Goal: Task Accomplishment & Management: Manage account settings

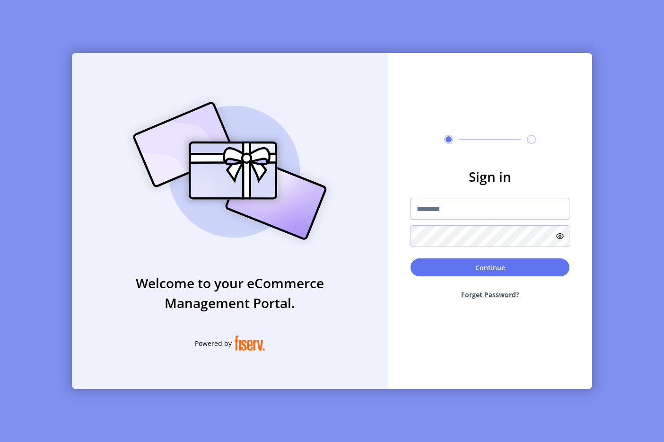
click at [453, 201] on input "text" at bounding box center [489, 209] width 159 height 22
click at [440, 199] on input "text" at bounding box center [489, 209] width 159 height 22
type input "**********"
click at [496, 274] on button "Continue" at bounding box center [489, 267] width 159 height 18
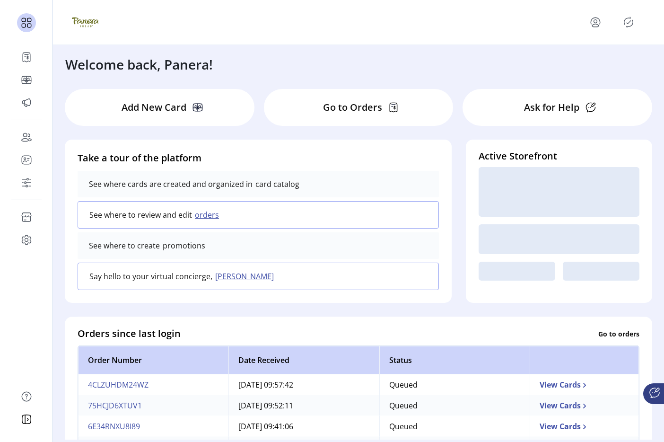
click at [496, 20] on icon "Publisher Panel" at bounding box center [628, 22] width 9 height 10
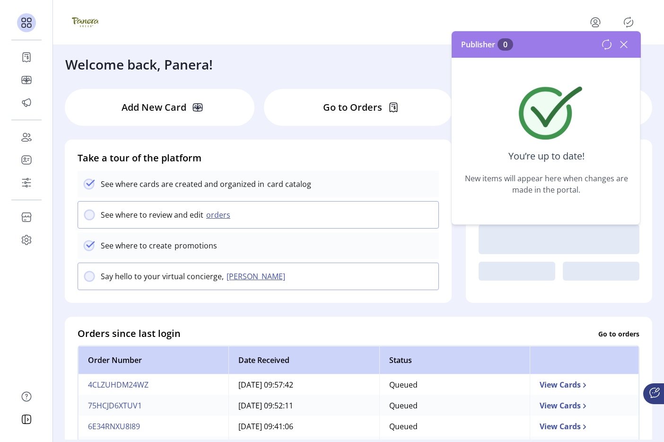
click at [496, 42] on div at bounding box center [616, 44] width 30 height 15
click at [496, 44] on icon at bounding box center [623, 44] width 15 height 15
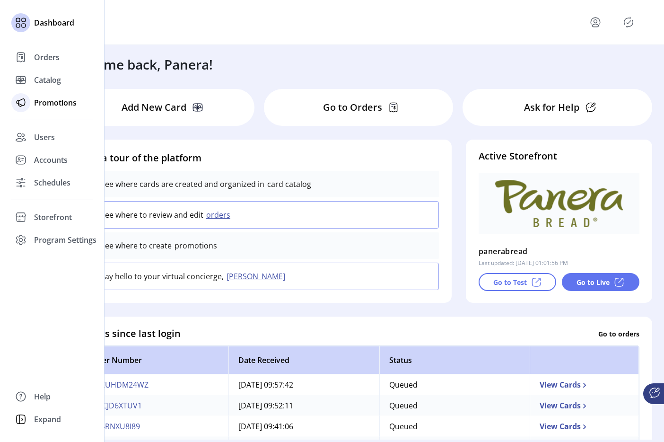
click at [67, 101] on span "Promotions" at bounding box center [55, 102] width 43 height 11
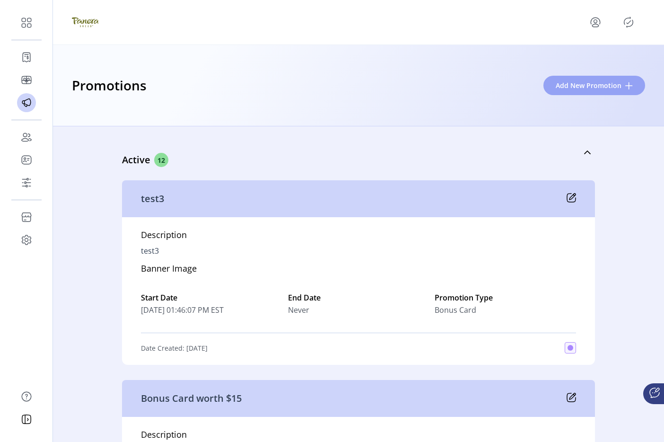
click at [496, 83] on span "Add New Promotion" at bounding box center [589, 85] width 66 height 10
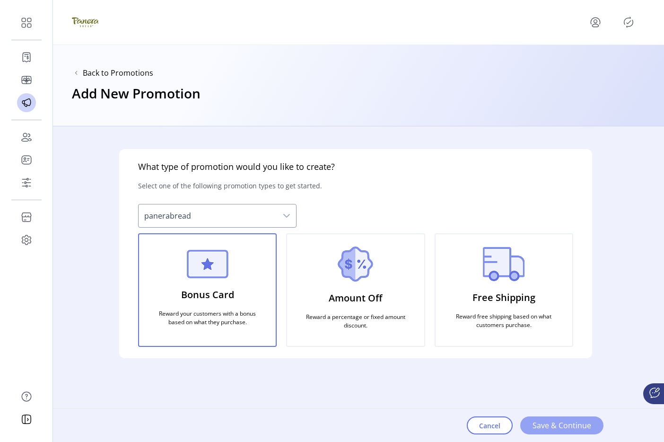
click at [496, 426] on span "Save & Continue" at bounding box center [561, 424] width 59 height 11
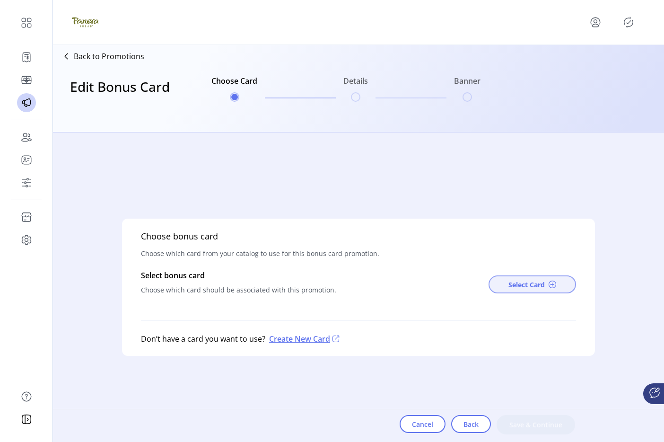
click at [496, 282] on span "Select Card" at bounding box center [526, 284] width 36 height 10
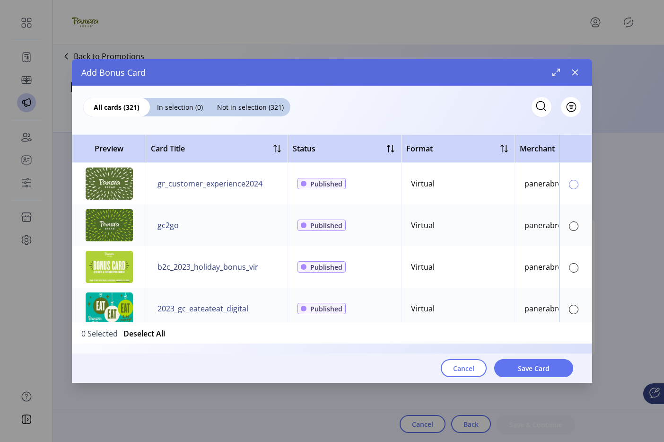
click at [496, 187] on div at bounding box center [573, 184] width 9 height 9
click at [496, 369] on span "Save Card" at bounding box center [534, 368] width 32 height 10
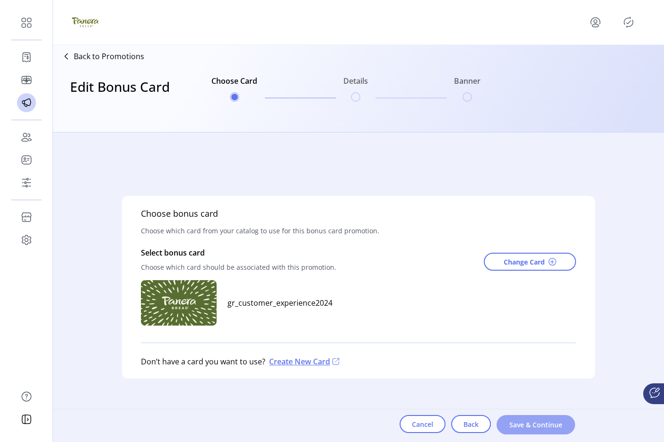
click at [496, 426] on span "Save & Continue" at bounding box center [536, 424] width 54 height 10
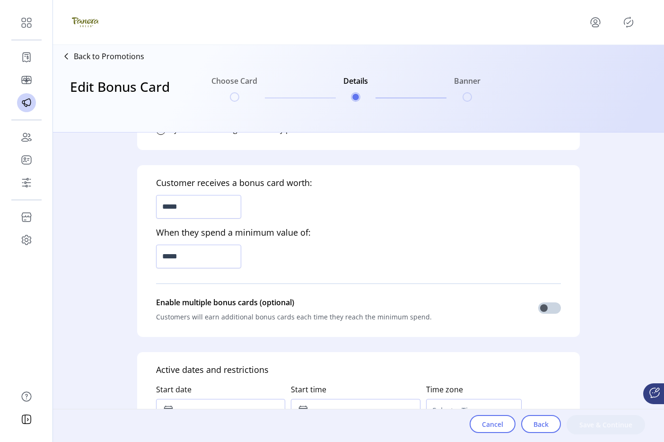
scroll to position [270, 0]
click at [207, 217] on input "*****" at bounding box center [198, 206] width 85 height 24
click at [207, 214] on input "*****" at bounding box center [198, 206] width 85 height 24
click at [205, 209] on input "*****" at bounding box center [198, 206] width 85 height 24
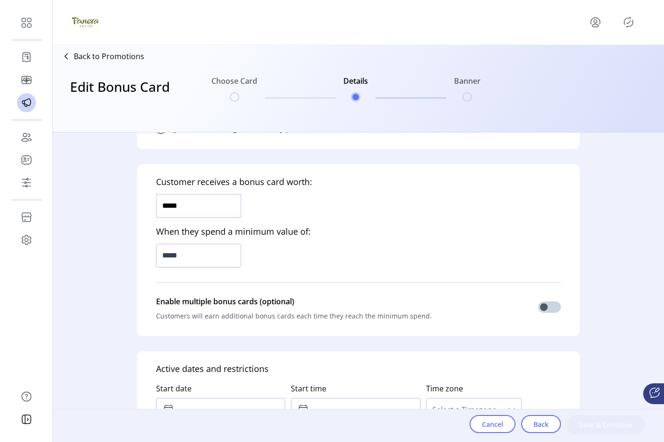
type input "*****"
click at [193, 255] on input "*****" at bounding box center [198, 256] width 85 height 24
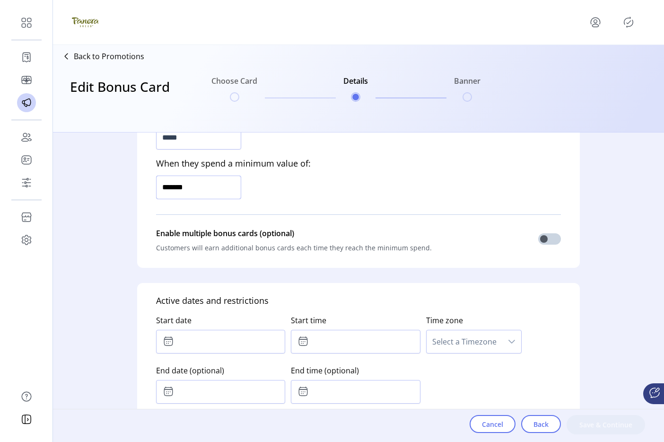
type input "*********"
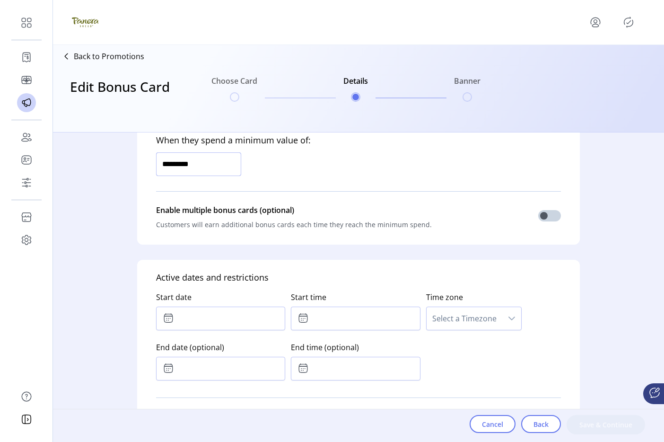
scroll to position [365, 0]
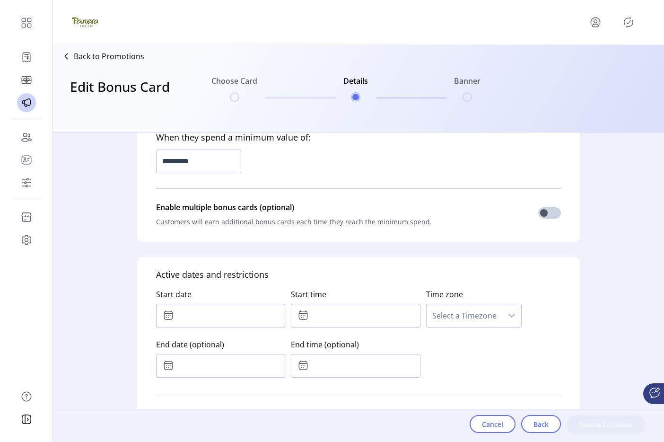
click at [191, 316] on input "text" at bounding box center [220, 316] width 129 height 24
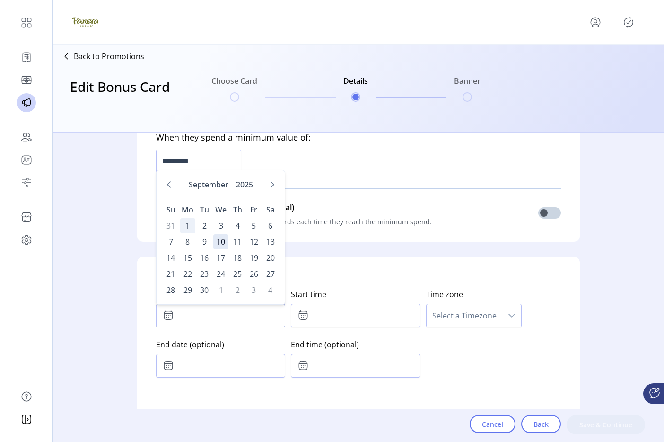
click at [186, 225] on span "1" at bounding box center [187, 225] width 15 height 15
type input "**********"
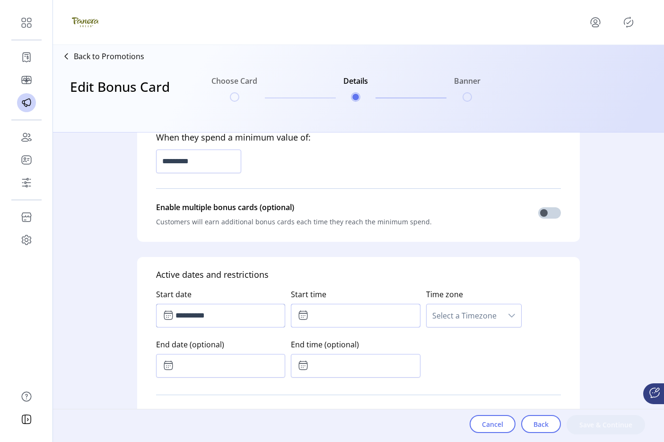
click at [316, 311] on input "text" at bounding box center [355, 316] width 129 height 24
click at [372, 340] on button "Next Minute" at bounding box center [370, 340] width 13 height 13
type input "*****"
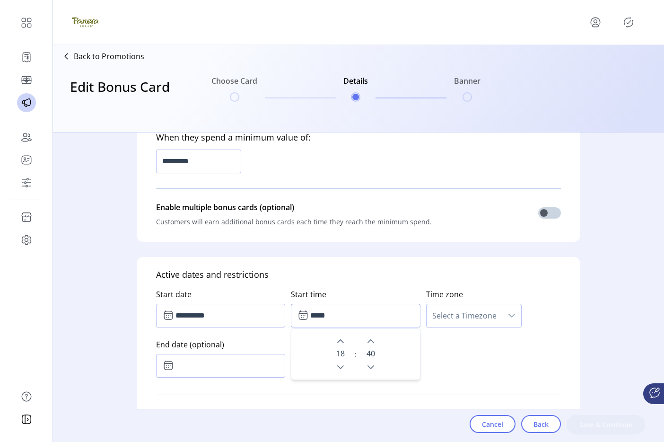
click at [456, 319] on span "Select a Timezone" at bounding box center [465, 315] width 76 height 23
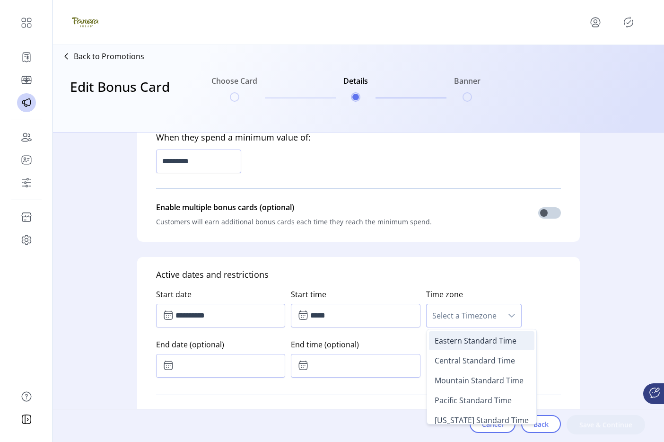
click at [435, 339] on span "Eastern Standard Time" at bounding box center [476, 340] width 82 height 10
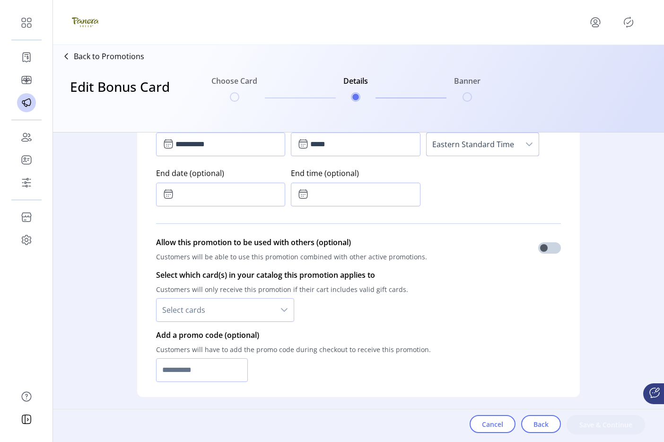
scroll to position [543, 0]
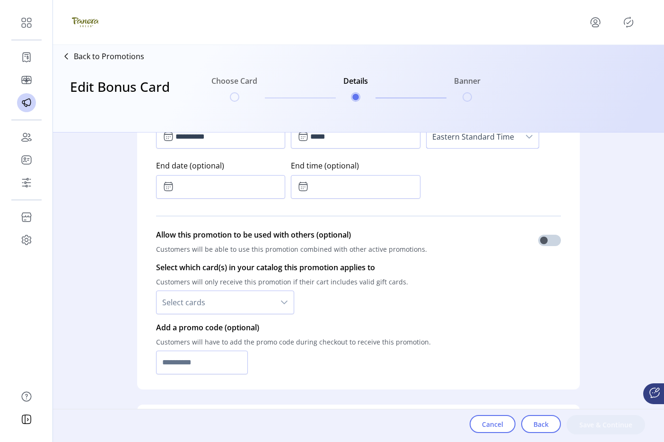
click at [244, 303] on span "Select cards" at bounding box center [216, 302] width 118 height 23
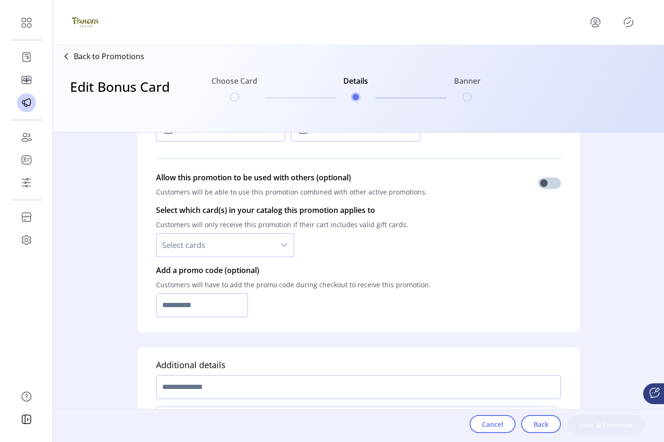
scroll to position [654, 0]
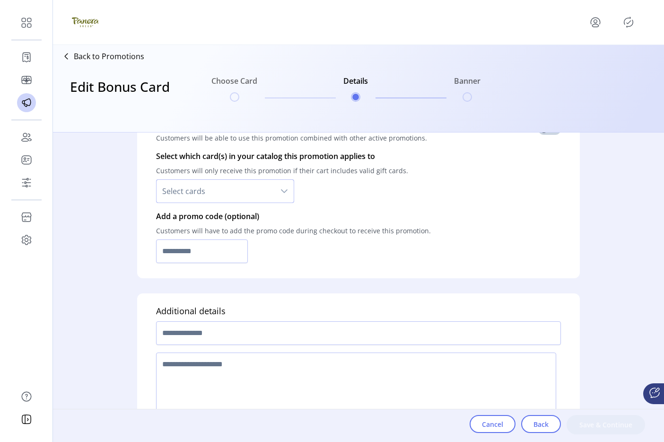
click at [220, 183] on span "Select cards" at bounding box center [216, 191] width 118 height 23
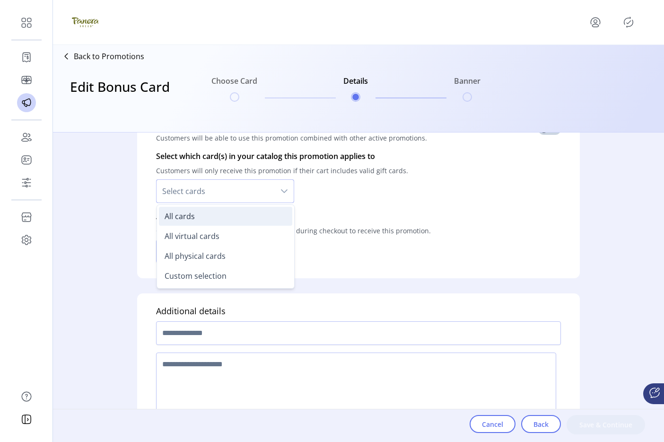
click at [208, 211] on li "All cards" at bounding box center [225, 216] width 133 height 19
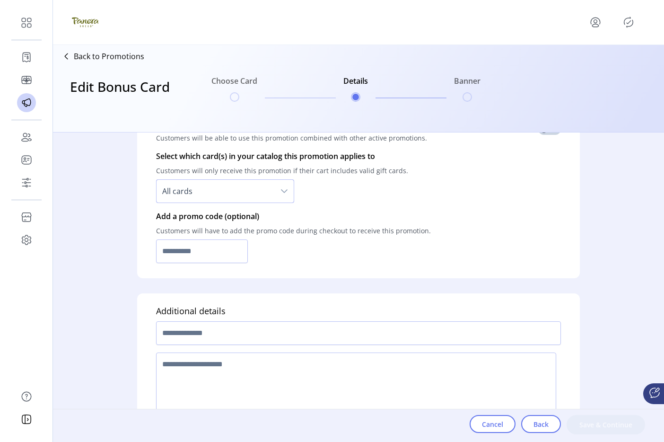
click at [218, 198] on span "All cards" at bounding box center [216, 191] width 118 height 23
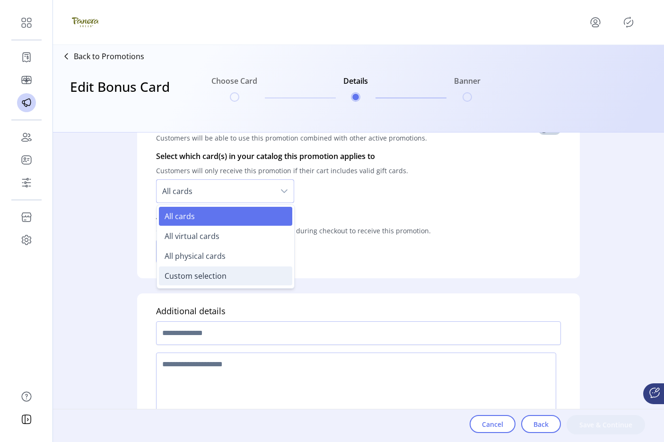
click at [203, 274] on span "Custom selection" at bounding box center [196, 275] width 62 height 10
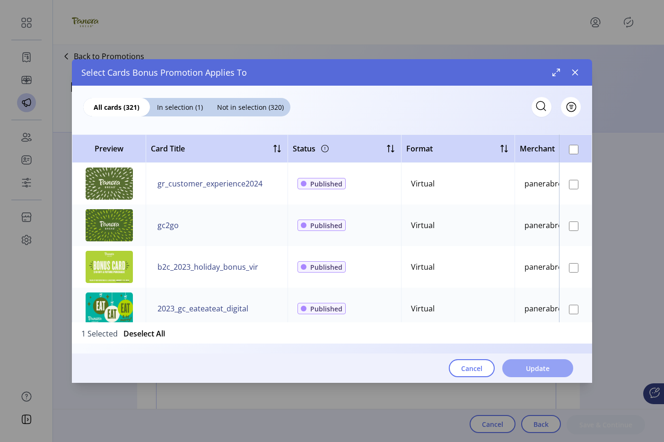
click at [496, 364] on span "Update" at bounding box center [538, 368] width 24 height 10
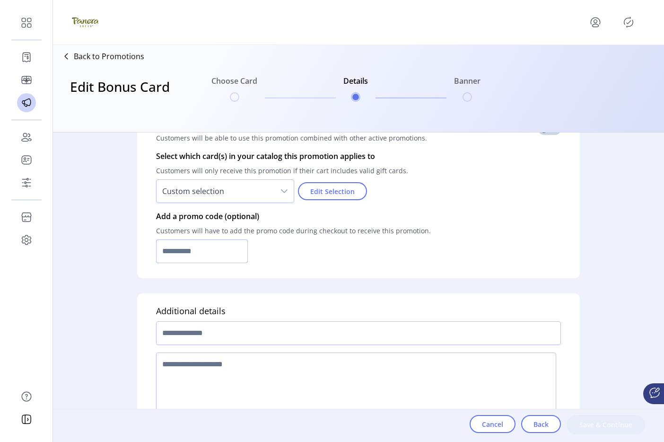
click at [220, 253] on input "text" at bounding box center [202, 251] width 92 height 24
type input "**********"
click at [173, 334] on input "text" at bounding box center [358, 333] width 405 height 24
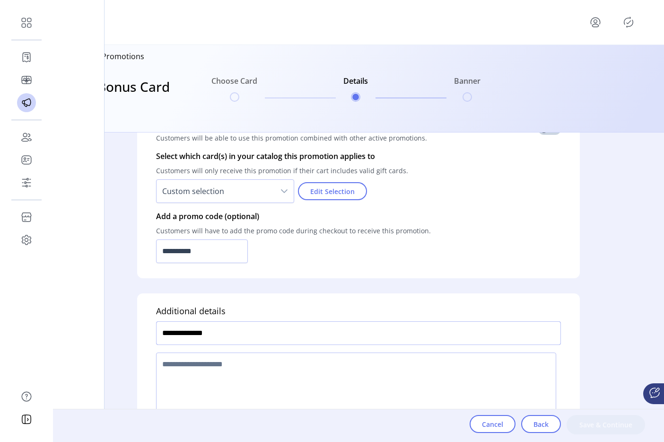
scroll to position [687, 0]
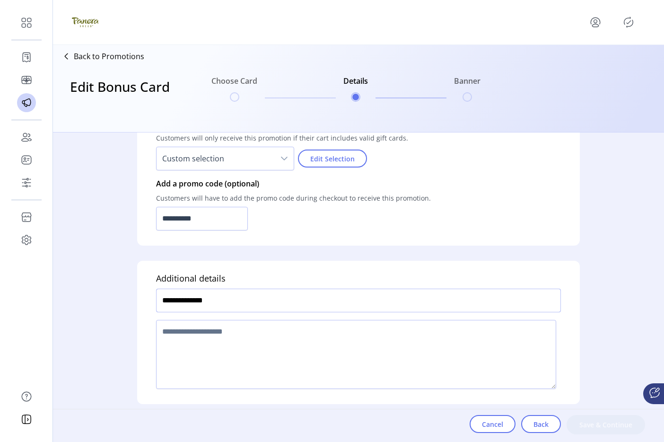
type input "**********"
click at [246, 334] on textarea at bounding box center [356, 354] width 400 height 69
type textarea "****"
click at [496, 431] on button "Save & Continue" at bounding box center [605, 424] width 78 height 19
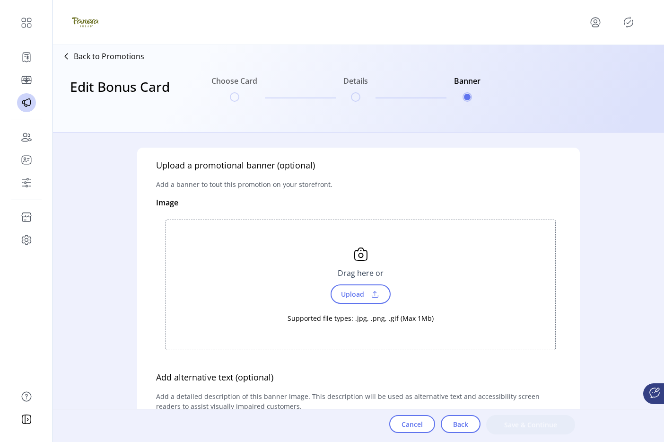
click at [371, 290] on span at bounding box center [375, 294] width 14 height 10
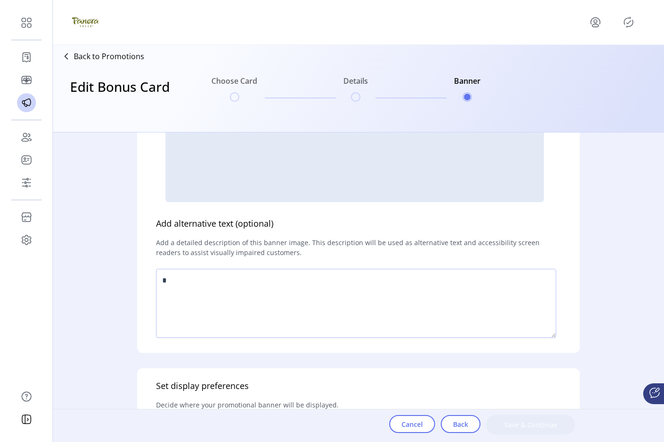
scroll to position [201, 0]
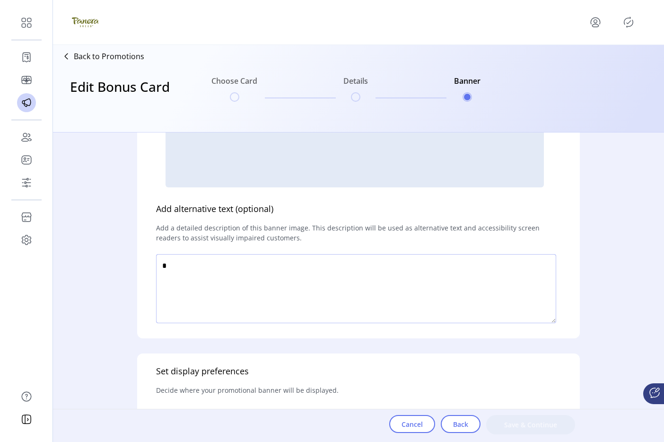
click at [269, 273] on textarea at bounding box center [356, 288] width 400 height 69
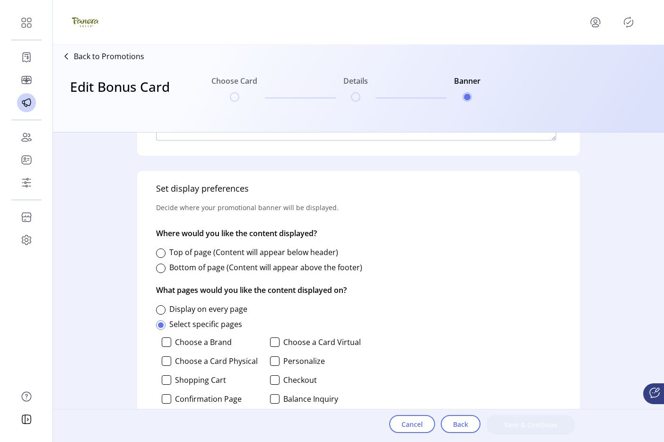
scroll to position [385, 0]
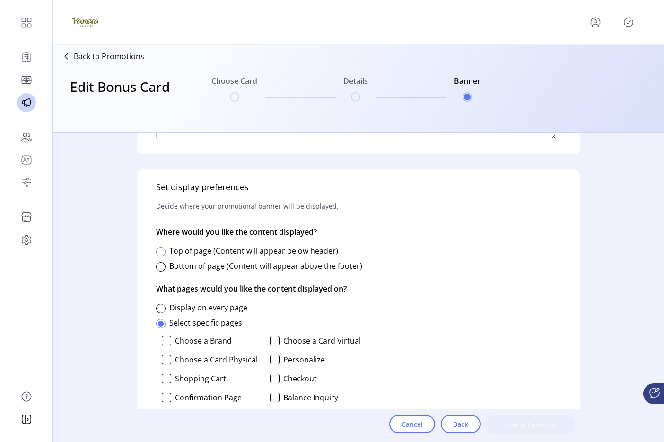
type textarea "****"
click at [160, 251] on div at bounding box center [160, 251] width 9 height 9
click at [162, 310] on div at bounding box center [160, 308] width 9 height 9
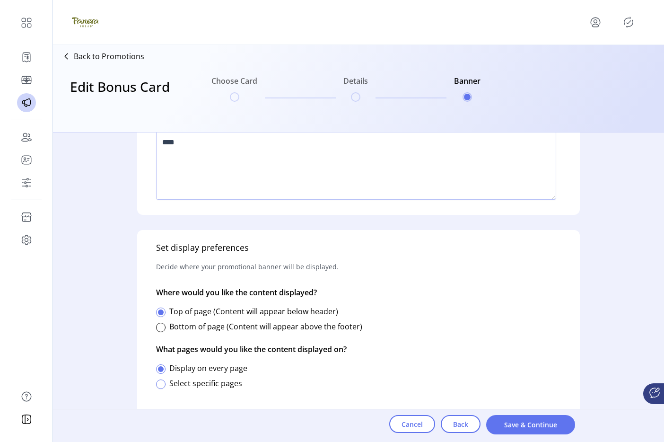
click at [165, 384] on div at bounding box center [160, 383] width 9 height 9
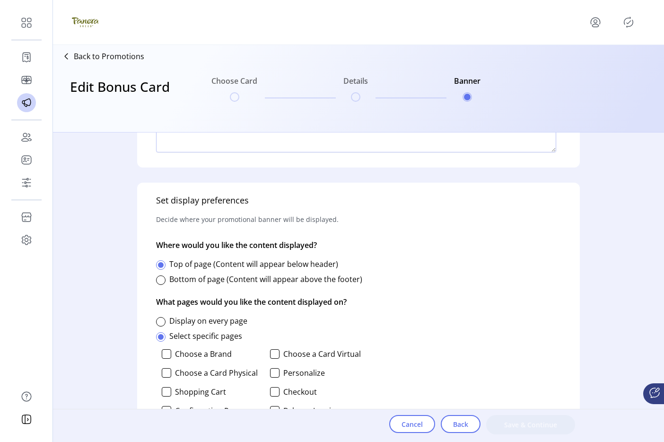
scroll to position [461, 0]
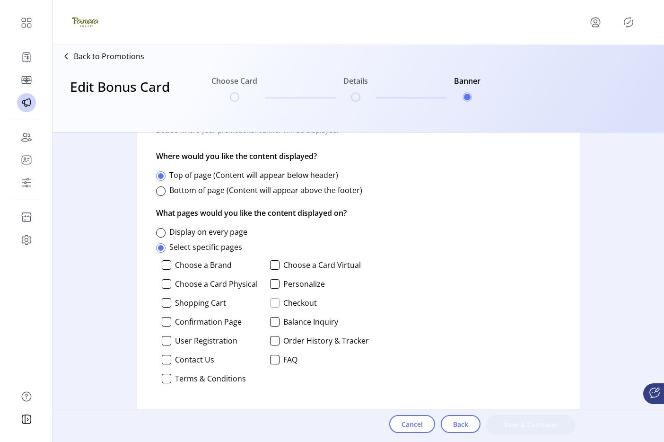
click at [274, 305] on div at bounding box center [274, 302] width 9 height 9
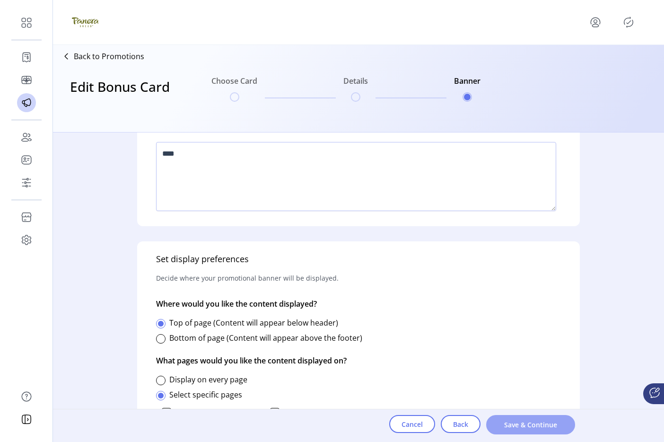
click at [496, 419] on span "Save & Continue" at bounding box center [530, 424] width 64 height 10
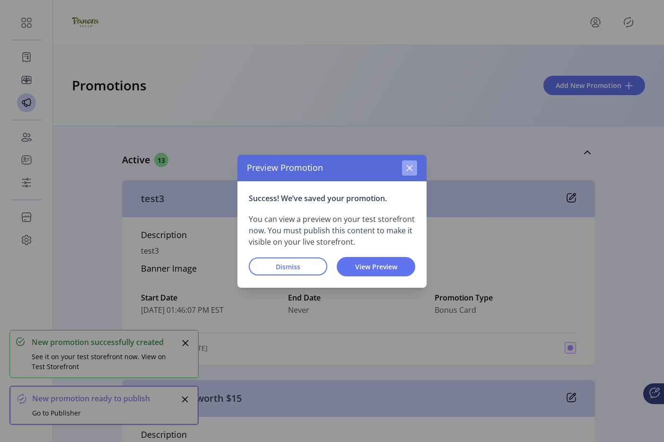
click at [410, 169] on icon "button" at bounding box center [410, 168] width 8 height 8
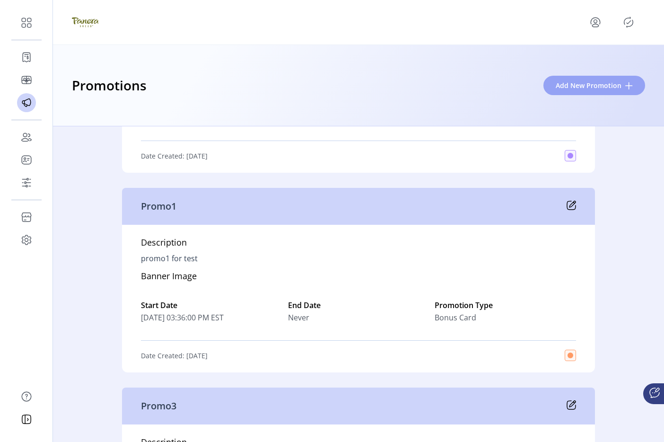
scroll to position [1977, 0]
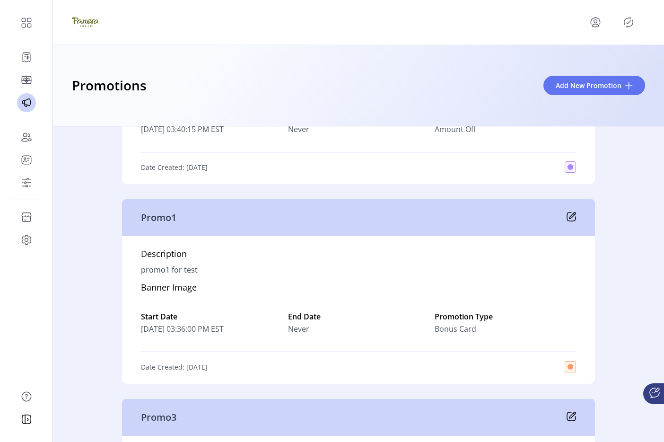
click at [496, 23] on icon "Publisher Panel" at bounding box center [628, 22] width 15 height 15
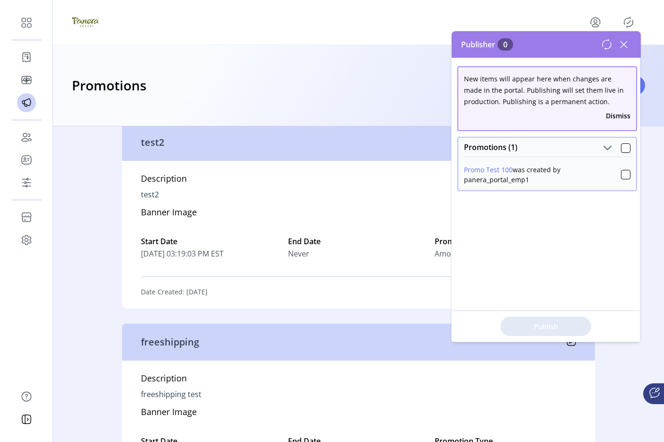
scroll to position [1446, 0]
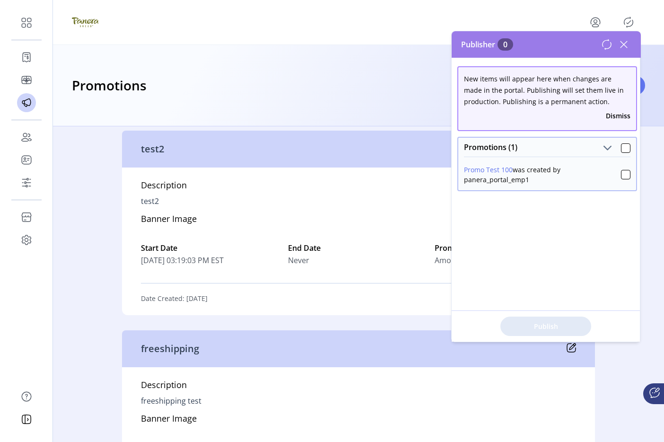
click at [359, 209] on div "Description test2 Banner Image Start Date 08/27/2025 03:19:03 PM EST End Date N…" at bounding box center [358, 241] width 473 height 148
click at [496, 46] on icon at bounding box center [623, 44] width 15 height 15
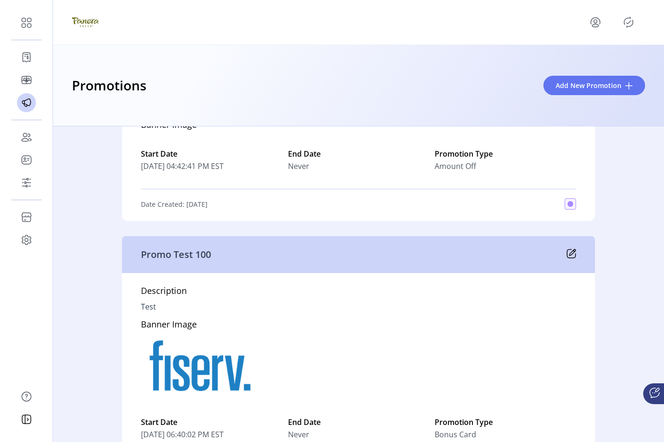
scroll to position [2412, 0]
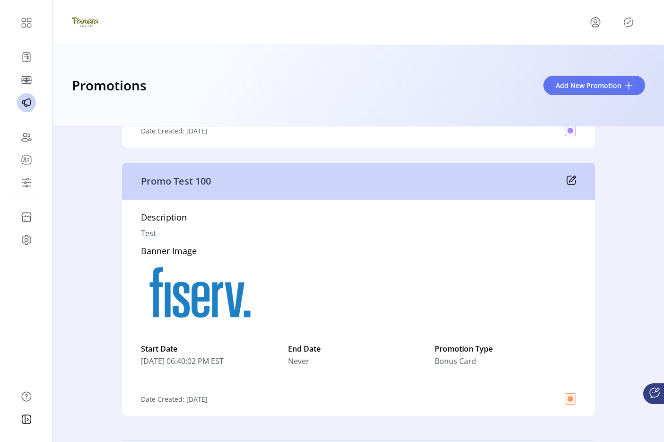
click at [133, 190] on div "Promo Test 100" at bounding box center [358, 181] width 473 height 37
click at [159, 188] on p "Promo Test 100" at bounding box center [176, 181] width 70 height 14
copy div "Promo Test 100"
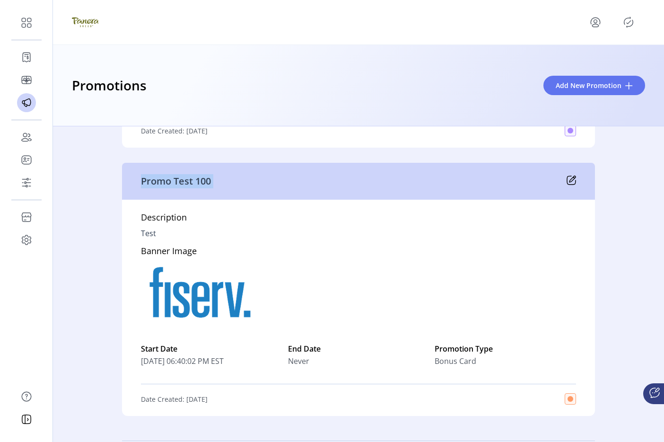
click at [496, 26] on icon "Publisher Panel" at bounding box center [628, 22] width 15 height 15
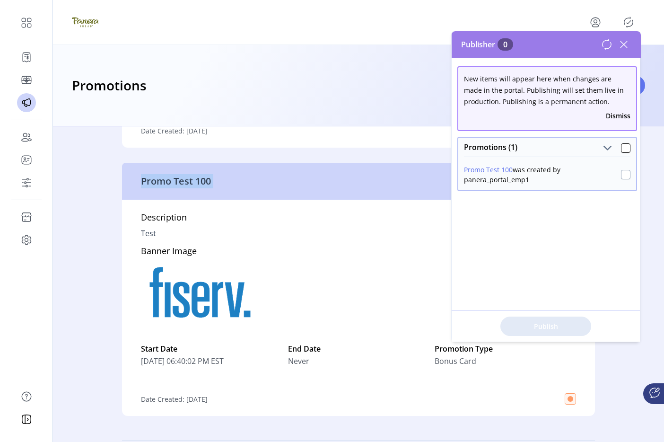
click at [496, 173] on div at bounding box center [625, 174] width 9 height 9
click at [496, 321] on span "Publish 1 Items" at bounding box center [546, 326] width 66 height 10
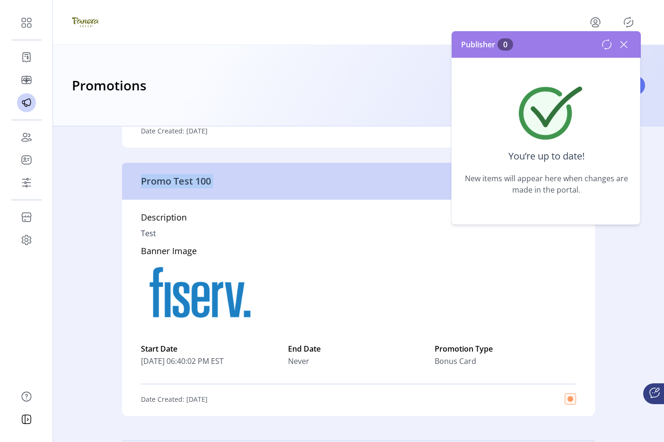
click at [496, 40] on icon at bounding box center [623, 44] width 15 height 15
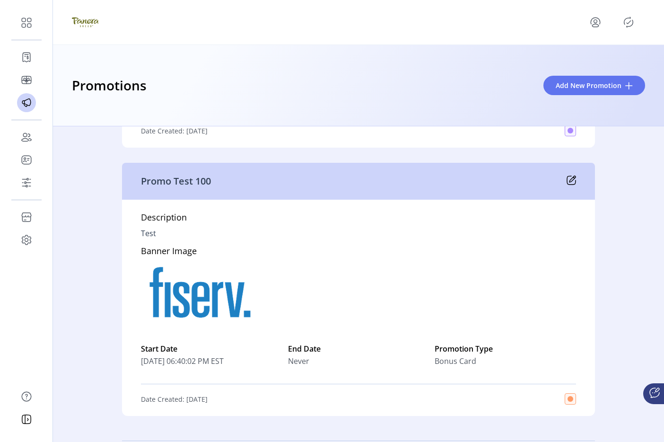
click at [496, 185] on icon at bounding box center [570, 179] width 9 height 9
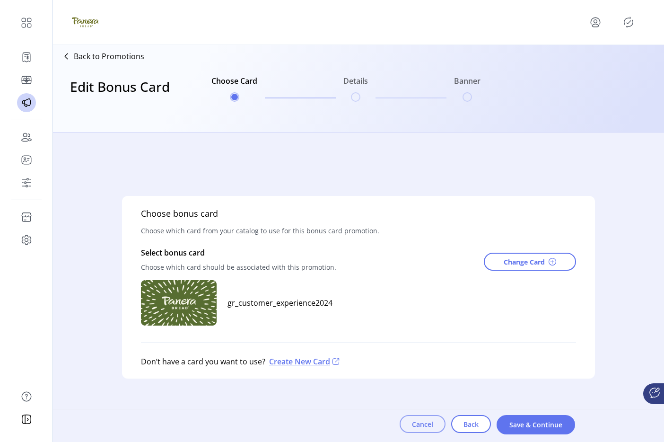
click at [431, 424] on span "Cancel" at bounding box center [422, 424] width 21 height 10
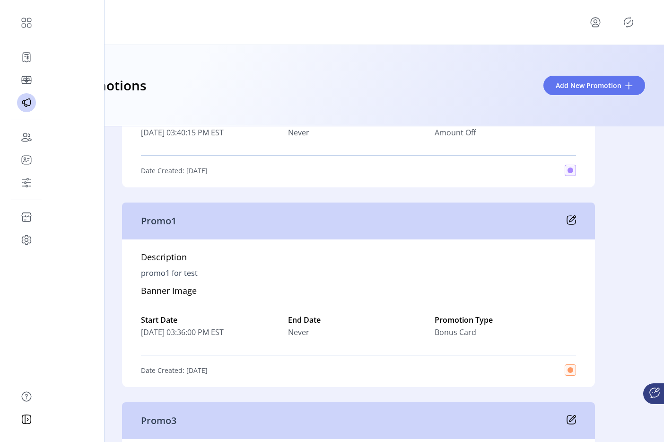
scroll to position [1976, 0]
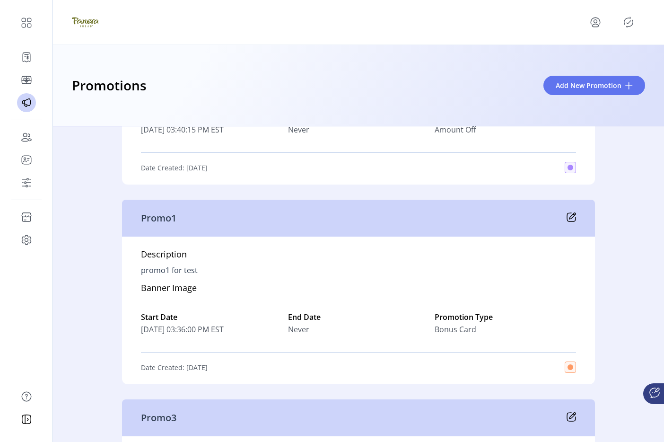
click at [496, 222] on icon at bounding box center [570, 216] width 9 height 9
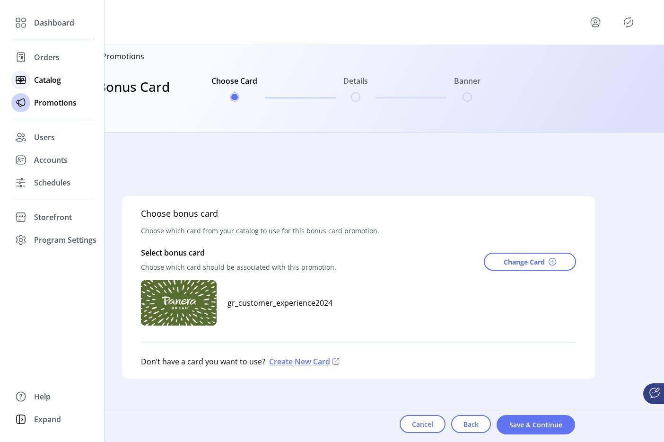
click at [22, 80] on icon at bounding box center [20, 79] width 15 height 15
click at [26, 78] on icon at bounding box center [20, 79] width 15 height 15
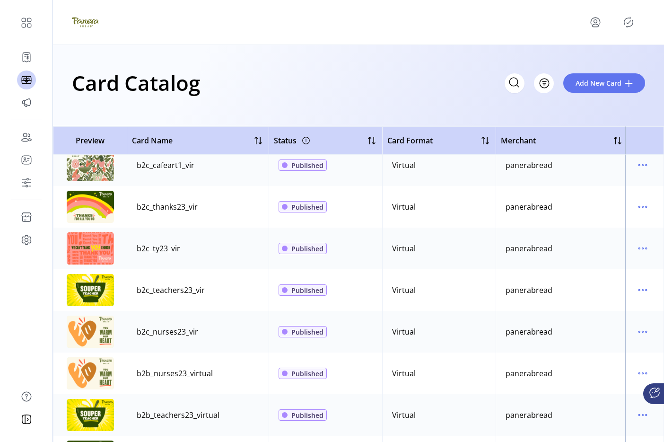
scroll to position [1723, 0]
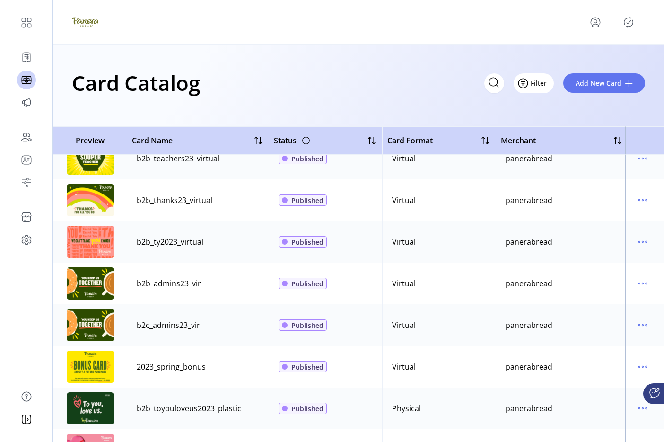
click at [496, 80] on span "Filter" at bounding box center [539, 83] width 16 height 10
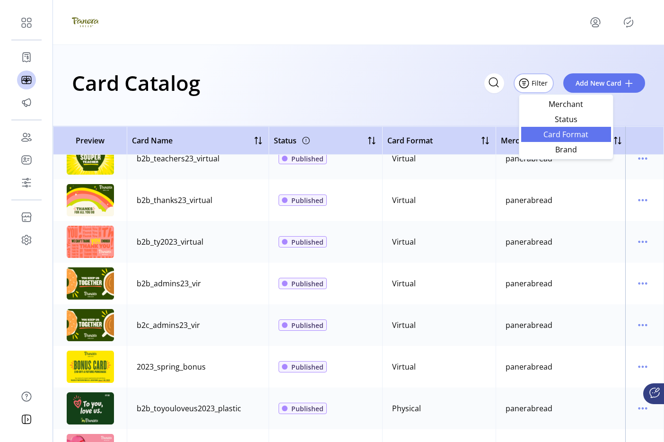
click at [496, 132] on span "Card Format" at bounding box center [566, 135] width 78 height 8
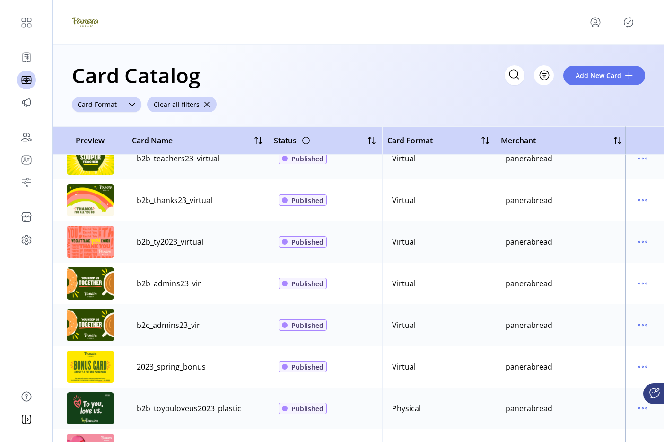
click at [133, 101] on icon "dropdown trigger" at bounding box center [132, 105] width 8 height 8
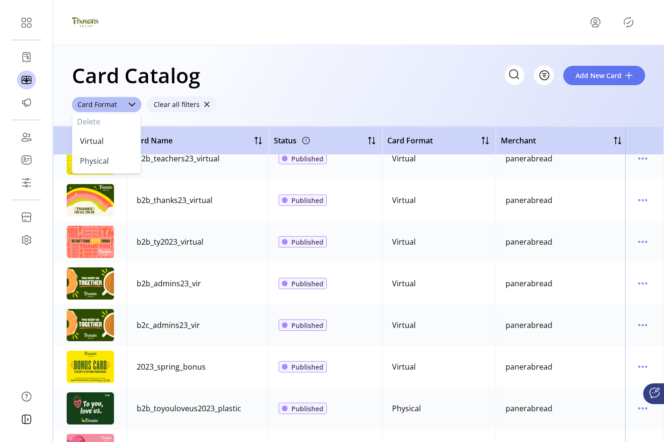
click at [200, 104] on button "Clear all filters" at bounding box center [182, 104] width 70 height 16
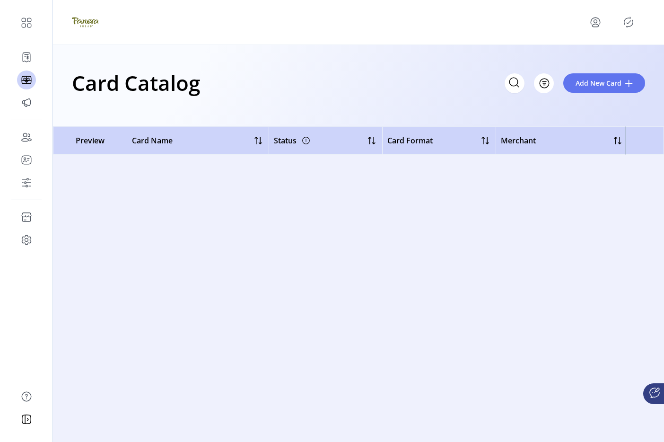
scroll to position [0, 0]
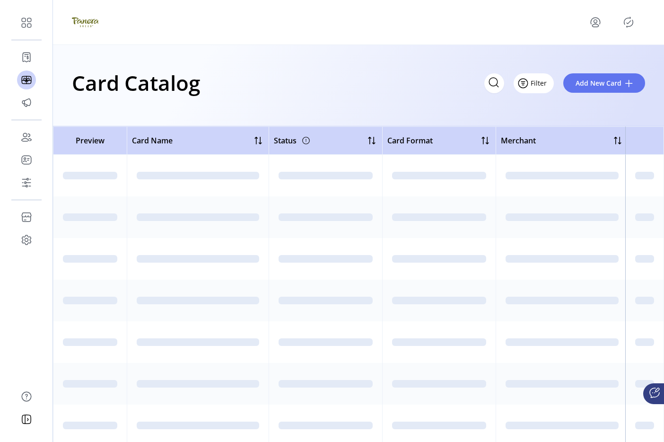
click at [496, 82] on span "Filter" at bounding box center [539, 83] width 16 height 10
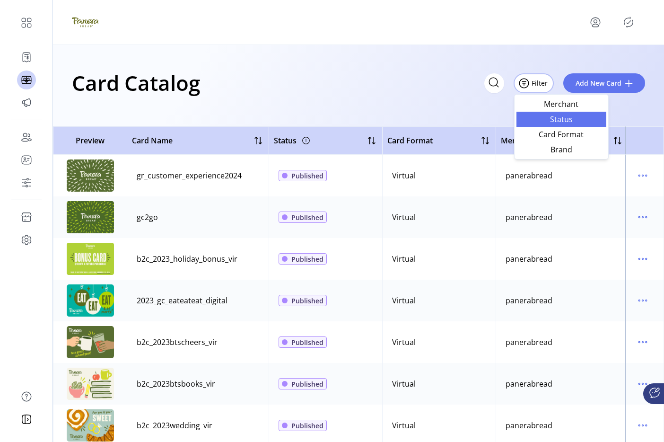
click at [496, 118] on span "Status" at bounding box center [561, 119] width 78 height 8
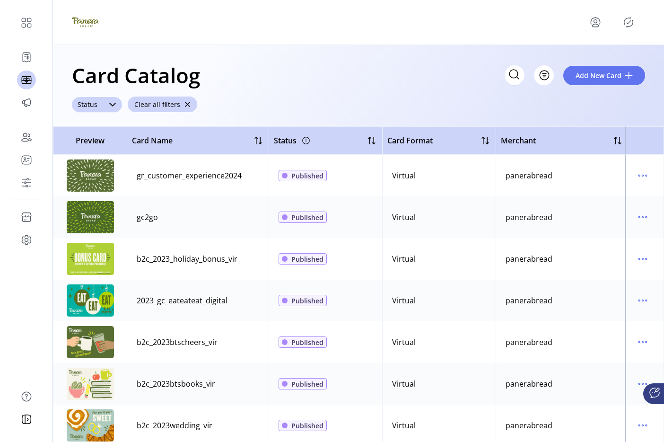
click at [120, 105] on div "dropdown trigger" at bounding box center [112, 104] width 19 height 15
click at [98, 157] on span "Saved" at bounding box center [90, 161] width 21 height 10
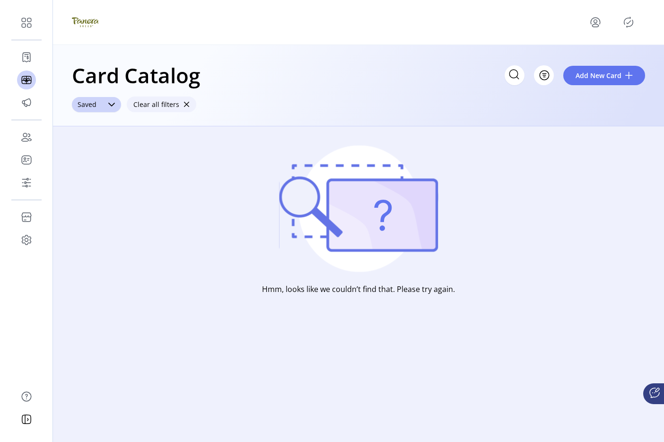
click at [169, 105] on span "Clear all filters" at bounding box center [156, 104] width 46 height 10
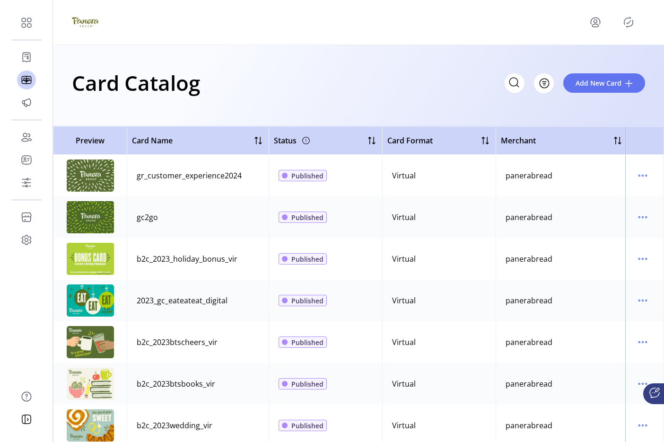
click at [496, 27] on icon "menu" at bounding box center [595, 25] width 7 height 3
click at [496, 59] on span "Sign Out" at bounding box center [561, 60] width 71 height 8
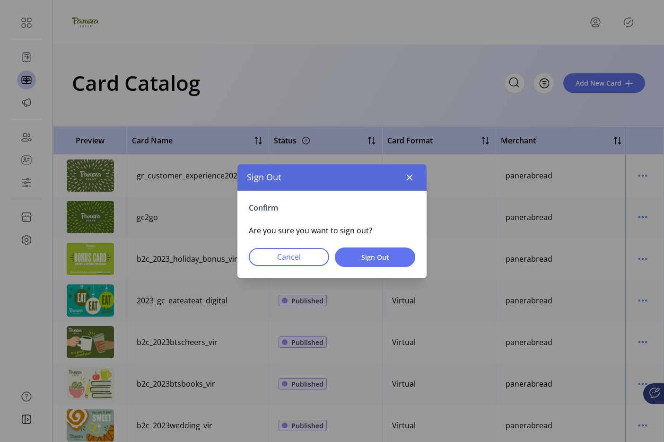
click at [383, 270] on div "Confirm Are you sure you want to sign out? Cancel Sign Out" at bounding box center [331, 234] width 189 height 87
click at [388, 254] on span "Sign Out" at bounding box center [375, 257] width 56 height 10
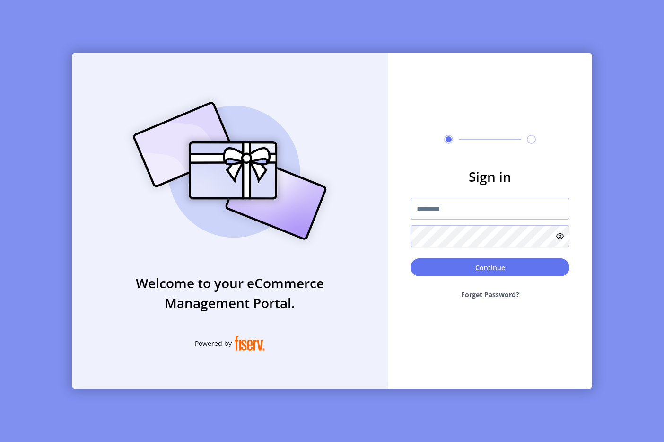
click at [424, 205] on input "text" at bounding box center [489, 209] width 159 height 22
click at [469, 209] on input "text" at bounding box center [489, 209] width 159 height 22
click at [440, 217] on input "text" at bounding box center [489, 209] width 159 height 22
click at [427, 214] on input "text" at bounding box center [489, 209] width 159 height 22
type input "*"
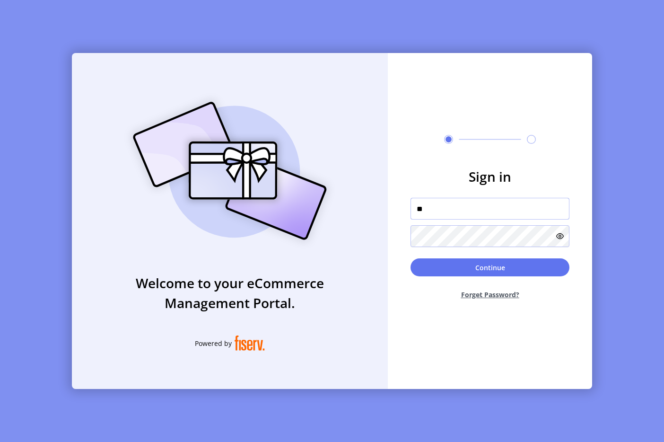
type input "**********"
click at [491, 269] on button "Continue" at bounding box center [489, 267] width 159 height 18
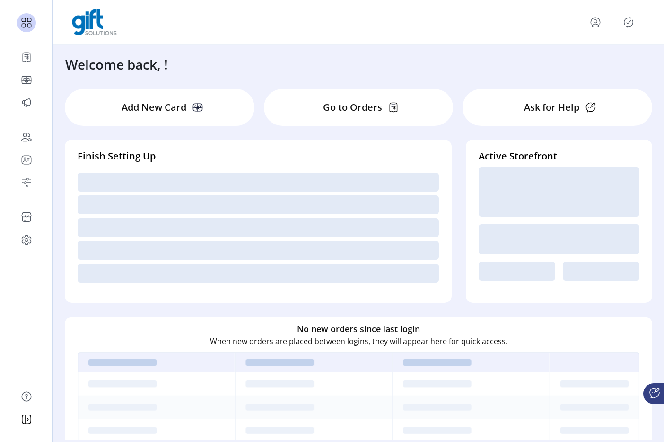
click at [627, 24] on icon "Publisher Panel" at bounding box center [628, 22] width 15 height 15
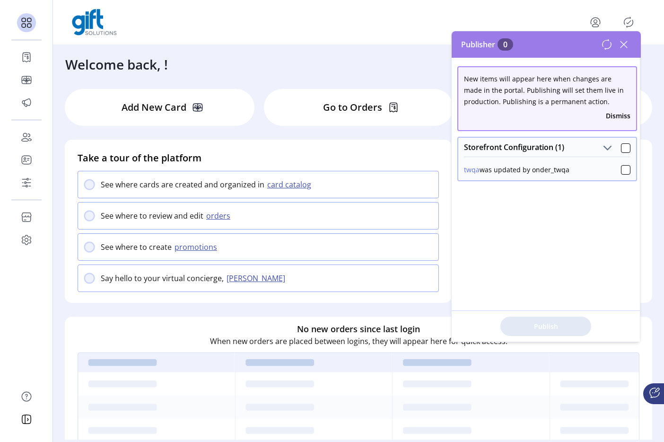
click at [474, 170] on button "twqa" at bounding box center [472, 170] width 16 height 10
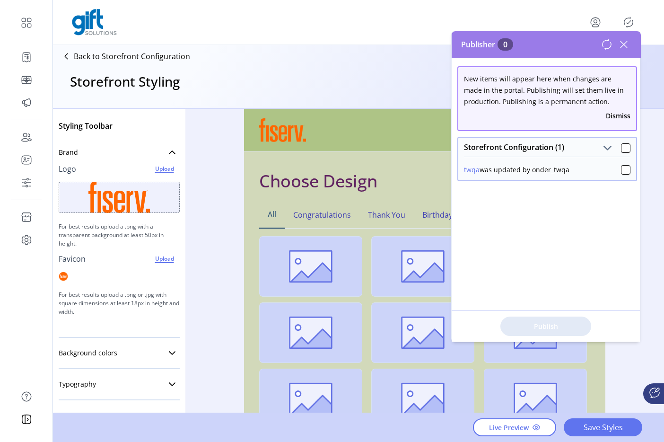
click at [605, 48] on icon at bounding box center [606, 44] width 9 height 10
click at [614, 116] on button "Dismiss" at bounding box center [618, 116] width 25 height 10
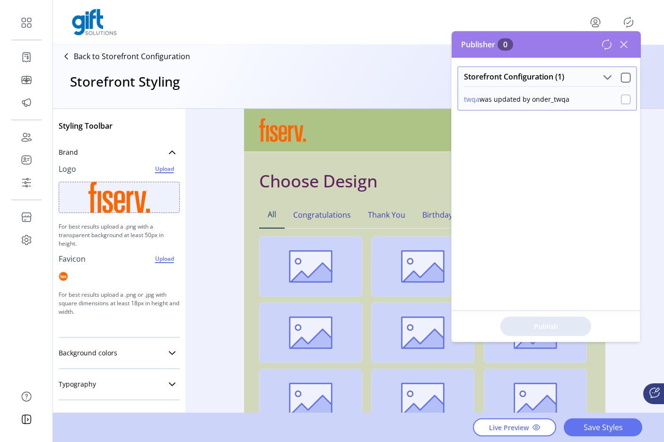
click at [621, 102] on div at bounding box center [625, 99] width 9 height 9
click at [604, 45] on icon at bounding box center [606, 44] width 11 height 11
click at [621, 100] on div at bounding box center [625, 99] width 9 height 9
click at [549, 325] on span "Publish 1 Items" at bounding box center [546, 326] width 66 height 10
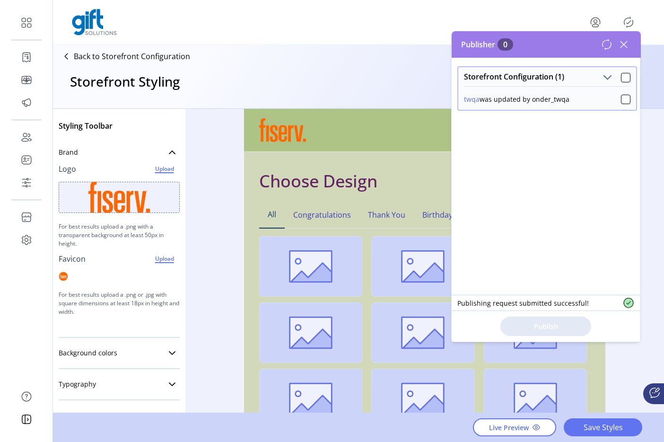
click at [623, 44] on icon at bounding box center [623, 44] width 7 height 7
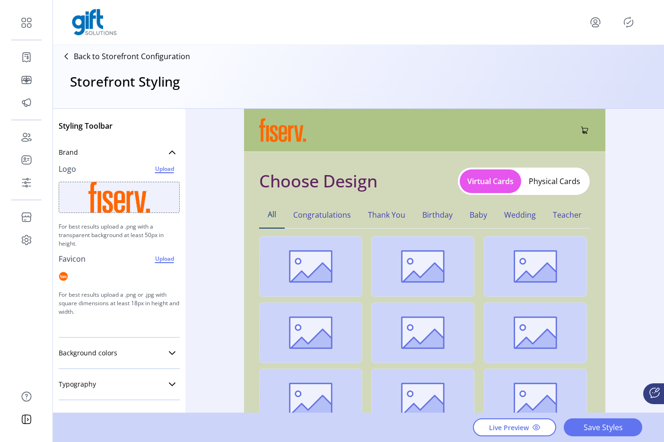
click at [622, 28] on p-button at bounding box center [628, 22] width 15 height 15
click at [627, 27] on icon "Publisher Panel" at bounding box center [628, 22] width 15 height 15
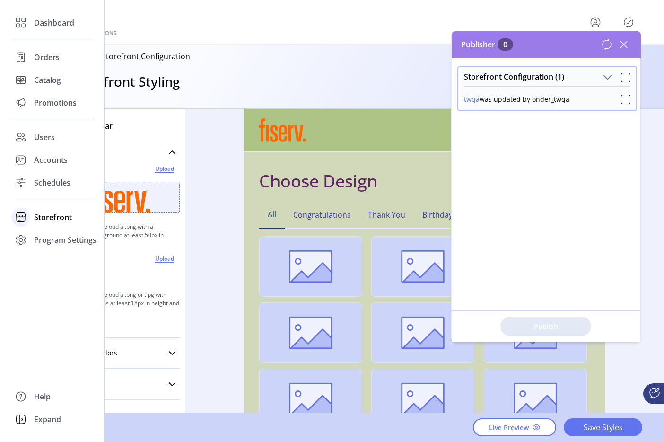
click at [28, 215] on div at bounding box center [20, 217] width 19 height 19
click at [58, 235] on span "Configuration" at bounding box center [59, 235] width 50 height 11
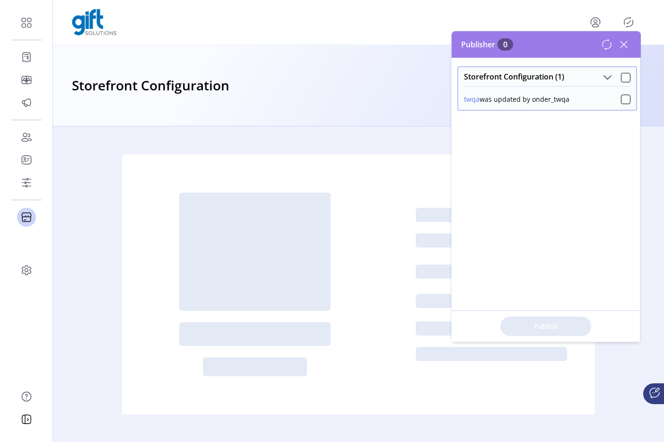
click at [627, 44] on icon at bounding box center [623, 44] width 15 height 15
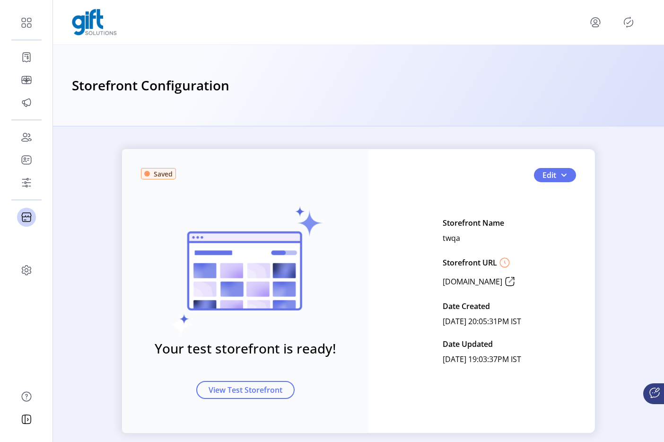
click at [627, 24] on icon "Publisher Panel" at bounding box center [628, 22] width 15 height 15
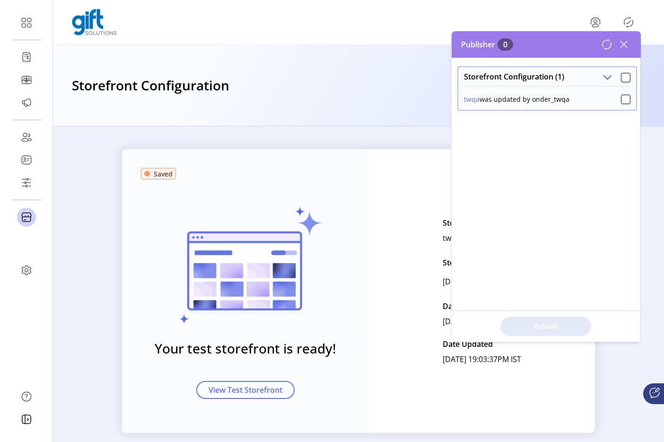
click at [624, 46] on icon at bounding box center [623, 44] width 15 height 15
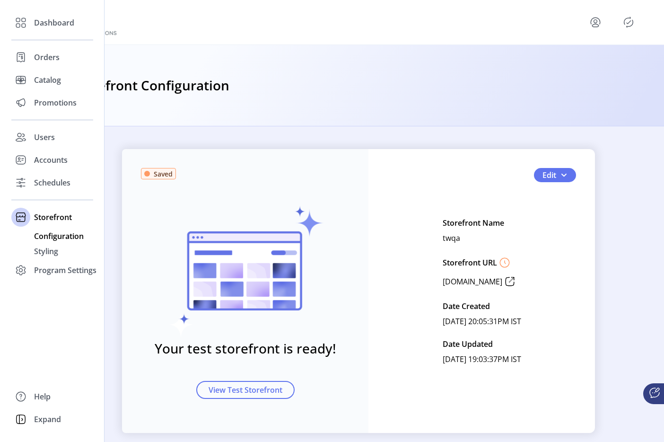
click at [33, 115] on div "Dashboard Orders Catalog Promotions Users Accounts Schedules Storefront Configu…" at bounding box center [52, 146] width 82 height 270
click at [62, 104] on span "Promotions" at bounding box center [55, 102] width 43 height 11
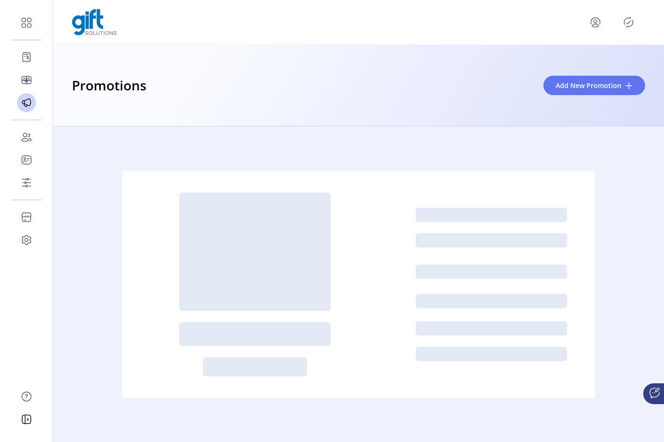
click at [594, 24] on icon "menu" at bounding box center [595, 25] width 7 height 3
click at [572, 62] on span "Sign Out" at bounding box center [561, 60] width 71 height 8
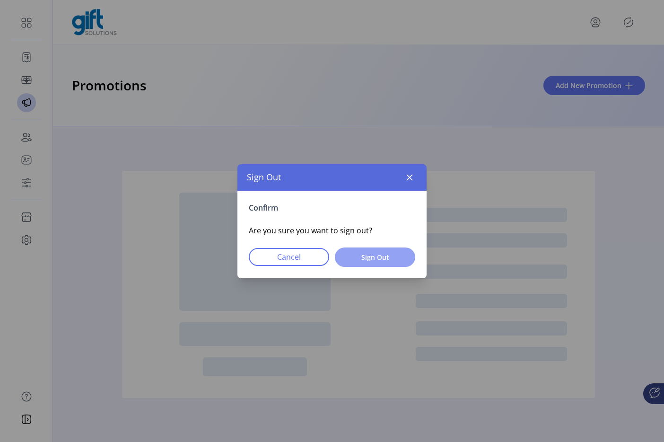
click at [351, 249] on button "Sign Out" at bounding box center [375, 256] width 80 height 19
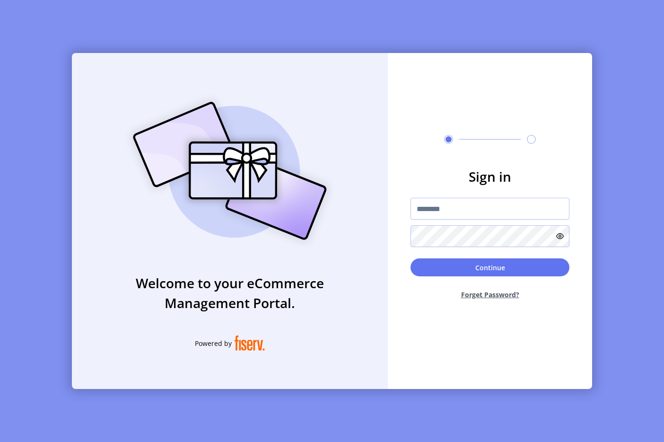
click at [165, 35] on div "Welcome to your eCommerce Management Portal. Powered by Sign in Continue Forget…" at bounding box center [332, 221] width 664 height 442
click at [455, 201] on input "text" at bounding box center [489, 209] width 159 height 22
click at [413, 93] on div "Sign in Continue Forget Password?" at bounding box center [490, 221] width 204 height 336
click at [429, 205] on input "text" at bounding box center [489, 209] width 159 height 22
type input "**********"
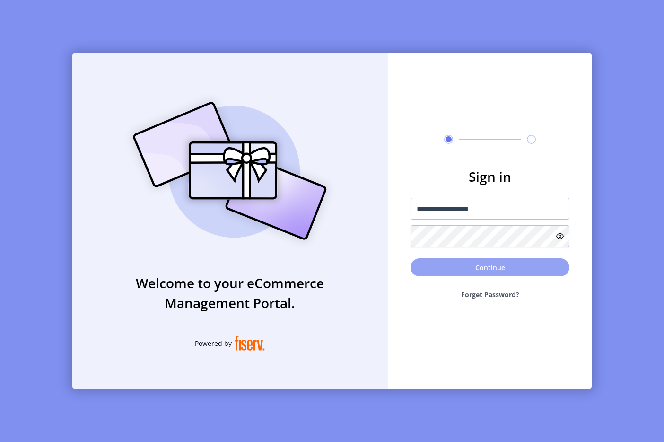
click at [477, 266] on button "Continue" at bounding box center [489, 267] width 159 height 18
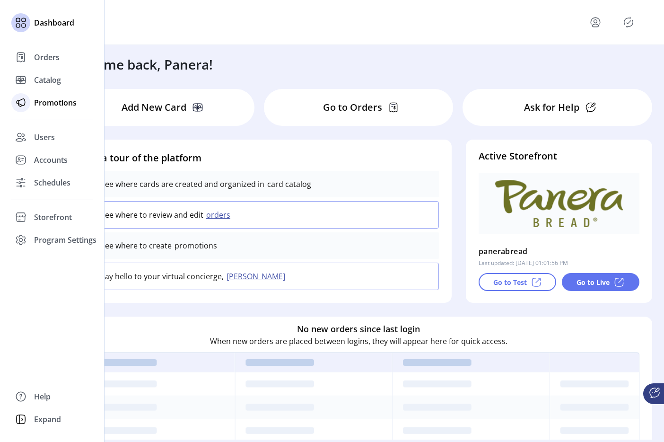
click at [58, 104] on span "Promotions" at bounding box center [55, 102] width 43 height 11
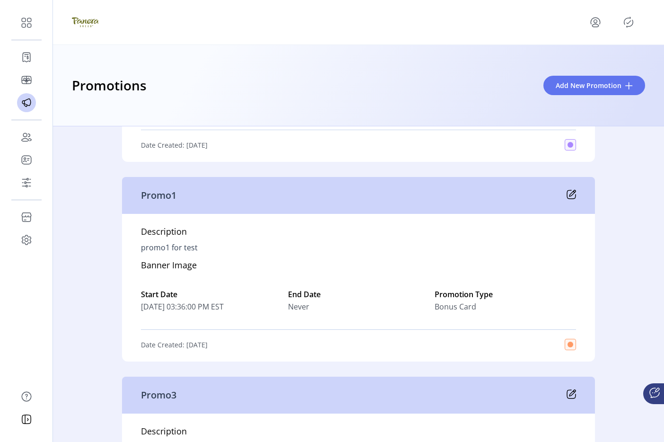
scroll to position [2005, 0]
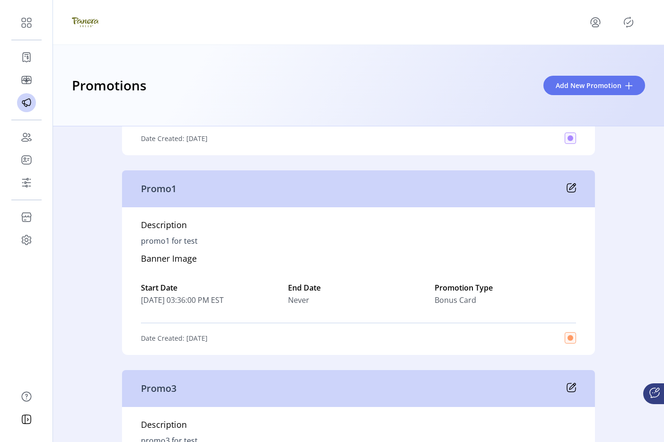
click at [566, 192] on icon at bounding box center [570, 187] width 9 height 9
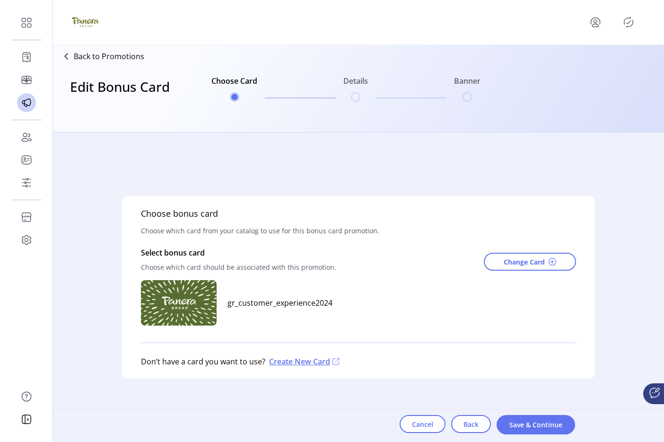
click at [119, 53] on p "Back to Promotions" at bounding box center [109, 56] width 70 height 11
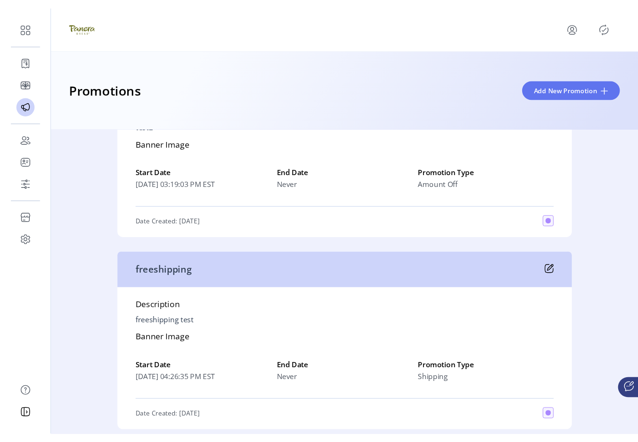
scroll to position [1524, 0]
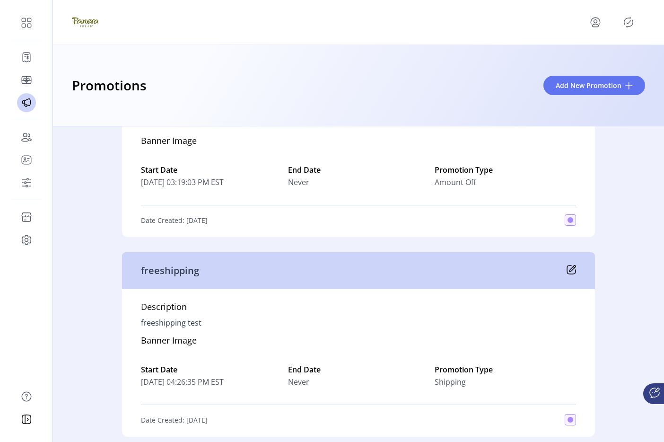
click at [596, 13] on div at bounding box center [358, 22] width 573 height 26
click at [595, 21] on icon "menu" at bounding box center [595, 22] width 15 height 15
click at [567, 61] on span "Sign Out" at bounding box center [561, 60] width 71 height 8
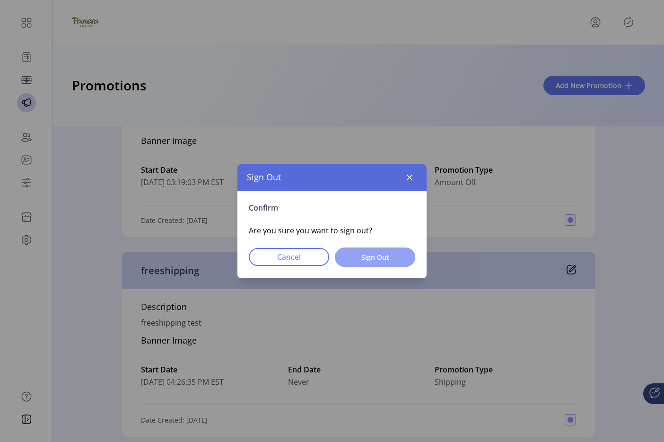
click at [403, 262] on button "Sign Out" at bounding box center [375, 256] width 80 height 19
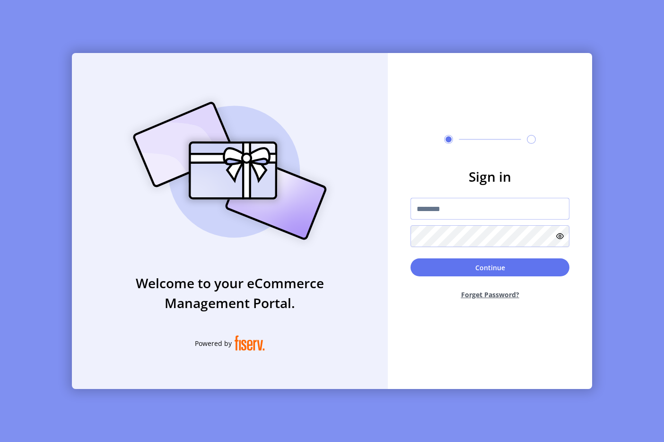
click at [428, 206] on input "text" at bounding box center [489, 209] width 159 height 22
click at [461, 216] on input "text" at bounding box center [489, 209] width 159 height 22
click at [475, 210] on input "*****" at bounding box center [489, 209] width 159 height 22
type input "**********"
click at [482, 267] on button "Continue" at bounding box center [489, 267] width 159 height 18
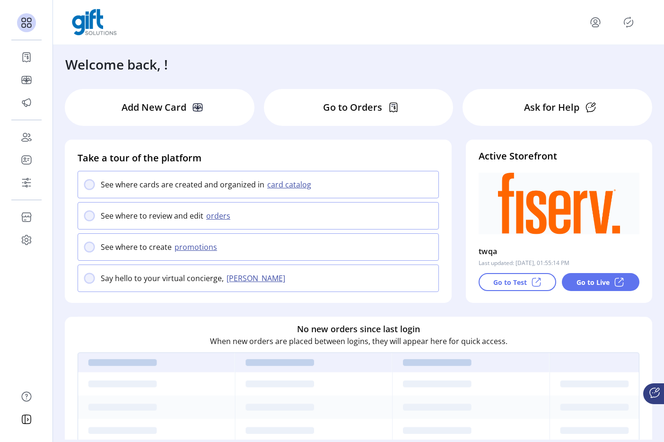
click at [624, 26] on icon "Publisher Panel" at bounding box center [628, 22] width 15 height 15
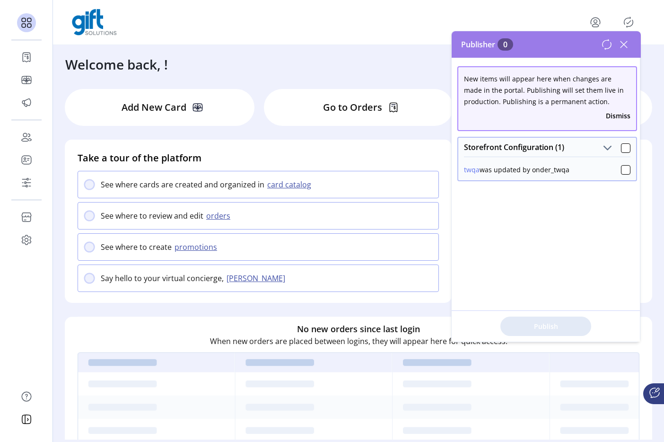
click at [611, 114] on button "Dismiss" at bounding box center [618, 116] width 25 height 10
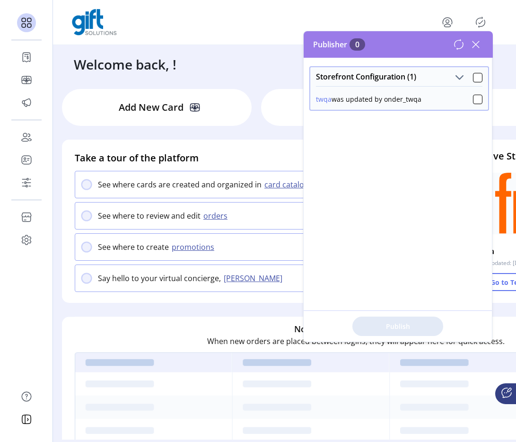
click at [459, 46] on icon at bounding box center [458, 44] width 11 height 11
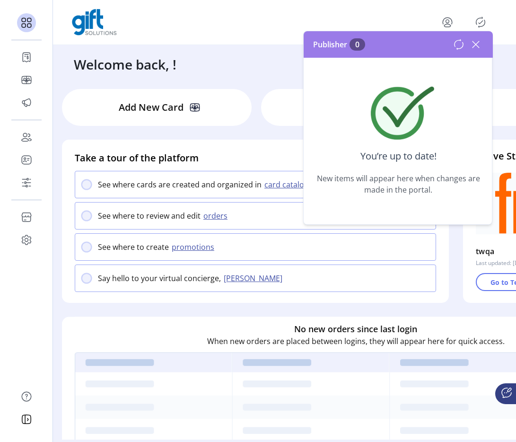
click at [475, 45] on icon at bounding box center [475, 44] width 7 height 7
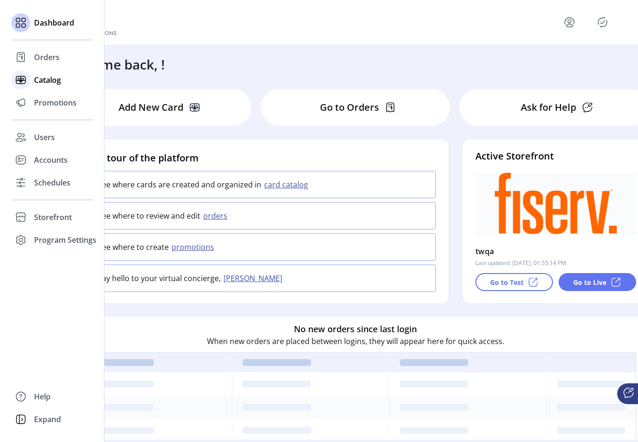
click at [29, 72] on div at bounding box center [20, 80] width 19 height 23
click at [45, 215] on span "Storefront" at bounding box center [53, 216] width 38 height 11
click at [56, 237] on span "Configuration" at bounding box center [59, 235] width 50 height 11
click at [71, 235] on span "Configuration" at bounding box center [59, 235] width 50 height 11
click at [61, 239] on span "Configuration" at bounding box center [59, 235] width 50 height 11
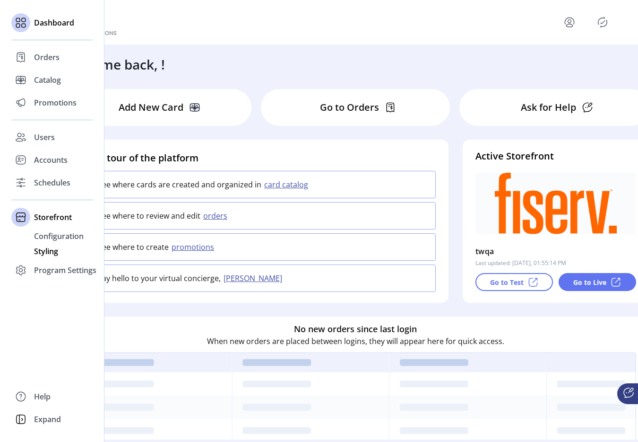
click at [52, 244] on div "Styling" at bounding box center [52, 251] width 82 height 15
click at [53, 236] on span "Configuration" at bounding box center [59, 235] width 50 height 11
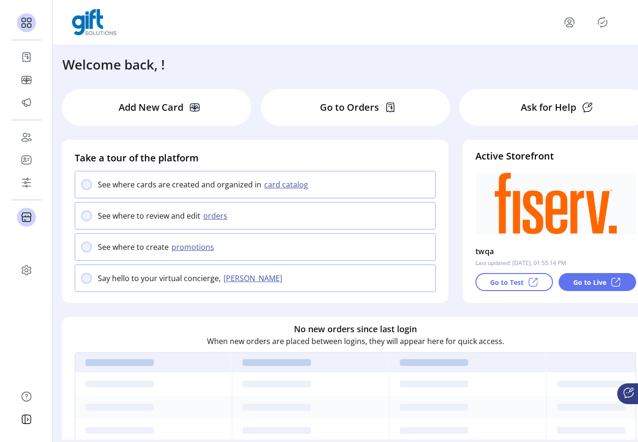
click at [570, 20] on icon "menu" at bounding box center [569, 21] width 3 height 3
click at [548, 61] on span "Sign Out" at bounding box center [535, 60] width 71 height 8
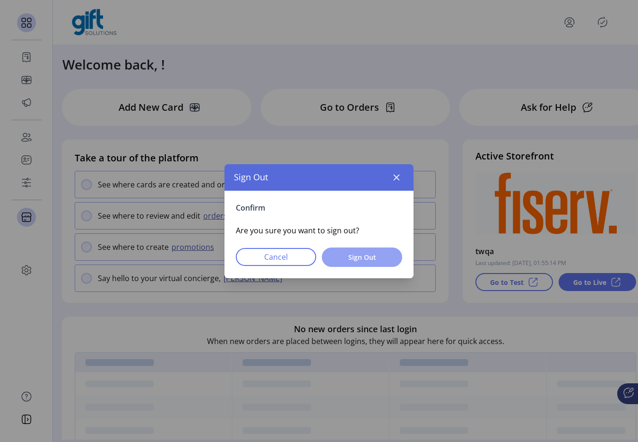
click at [378, 257] on span "Sign Out" at bounding box center [362, 257] width 56 height 10
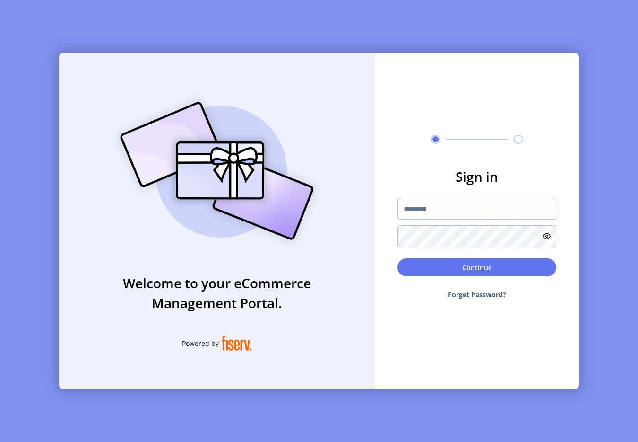
click at [236, 151] on img at bounding box center [217, 170] width 222 height 159
click at [425, 204] on input "text" at bounding box center [477, 209] width 159 height 22
click at [434, 213] on input "text" at bounding box center [477, 209] width 159 height 22
type input "**********"
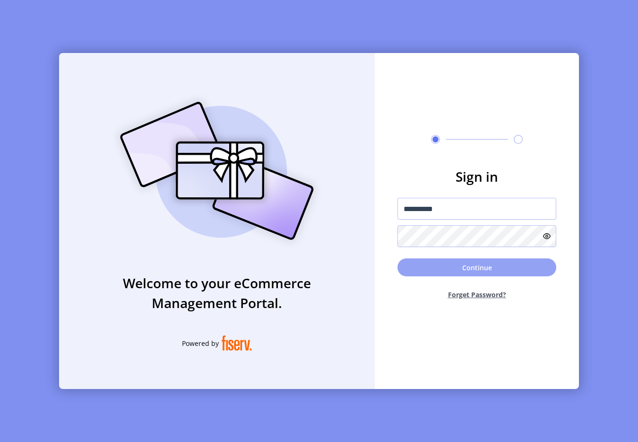
click at [464, 261] on button "Continue" at bounding box center [477, 267] width 159 height 18
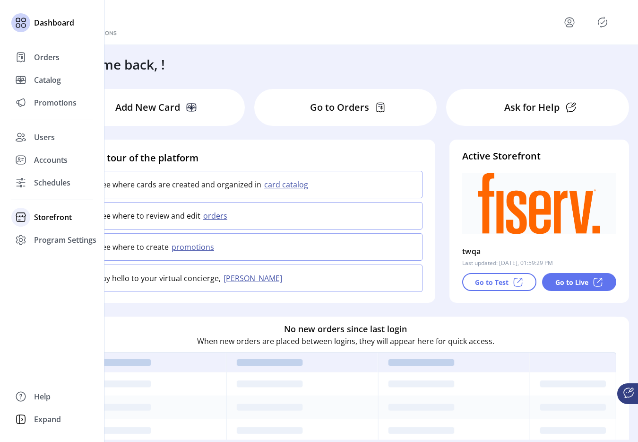
click at [23, 209] on icon at bounding box center [20, 216] width 15 height 15
click at [46, 241] on span "Configuration" at bounding box center [59, 235] width 50 height 11
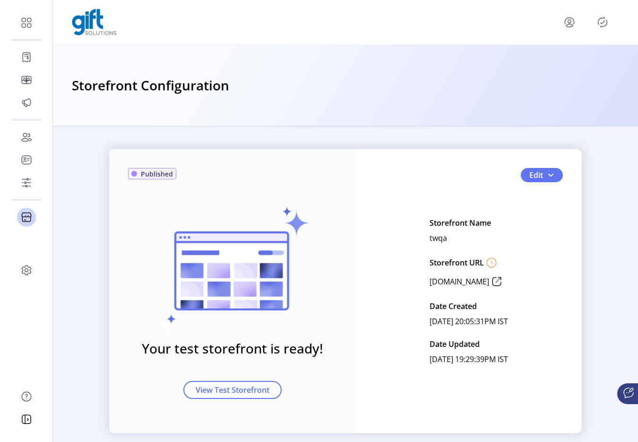
click at [158, 136] on div "Published Your test storefront is ready! View Test Storefront Edit Storefront N…" at bounding box center [345, 283] width 585 height 315
click at [607, 29] on p-button at bounding box center [602, 22] width 15 height 15
click at [603, 27] on icon "Publisher Panel" at bounding box center [602, 22] width 15 height 15
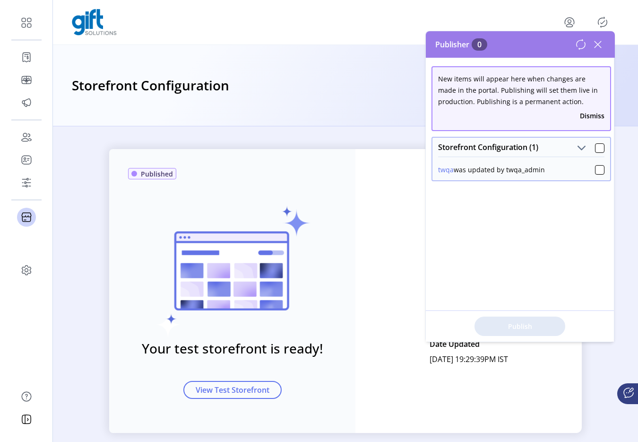
click at [583, 44] on icon at bounding box center [580, 44] width 11 height 11
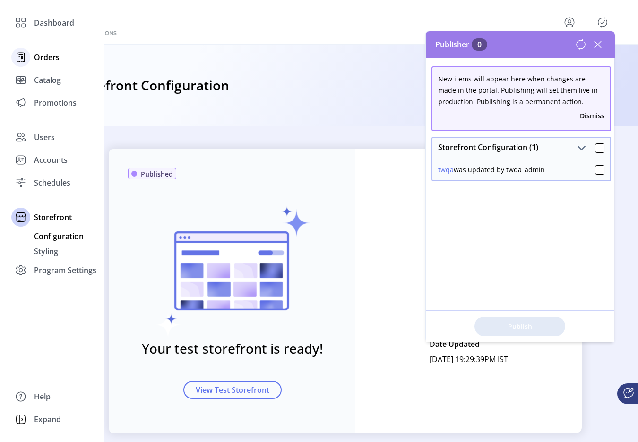
click at [28, 52] on div at bounding box center [20, 57] width 19 height 19
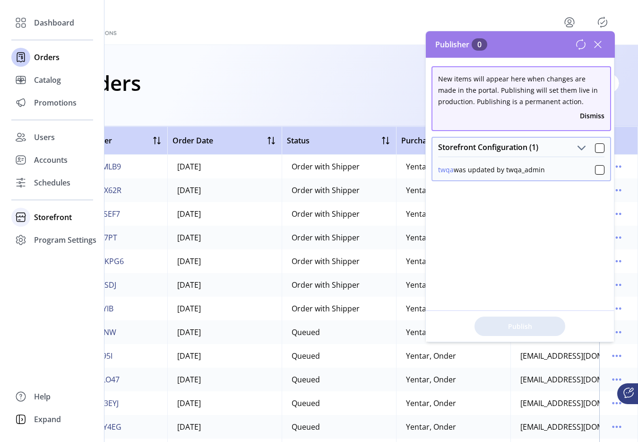
click at [46, 217] on span "Storefront" at bounding box center [53, 216] width 38 height 11
click at [50, 240] on span "Configuration" at bounding box center [59, 235] width 50 height 11
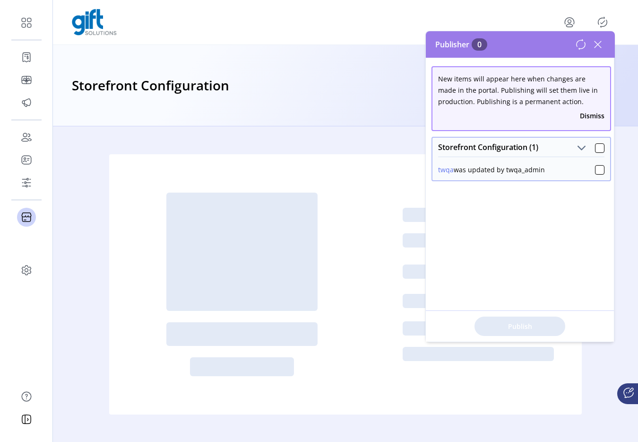
click at [583, 51] on div at bounding box center [590, 44] width 30 height 15
click at [582, 48] on icon at bounding box center [581, 44] width 9 height 10
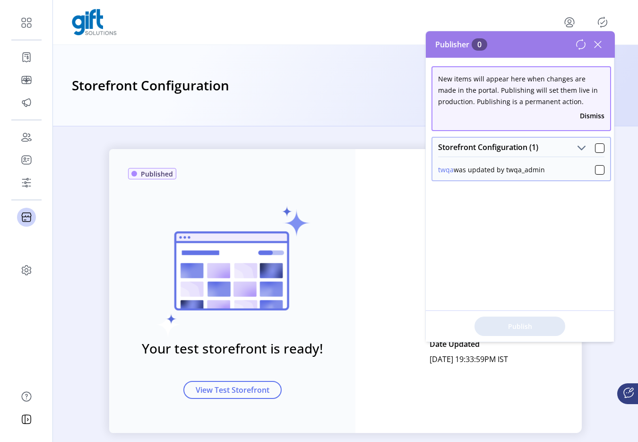
click at [581, 46] on icon at bounding box center [580, 44] width 11 height 11
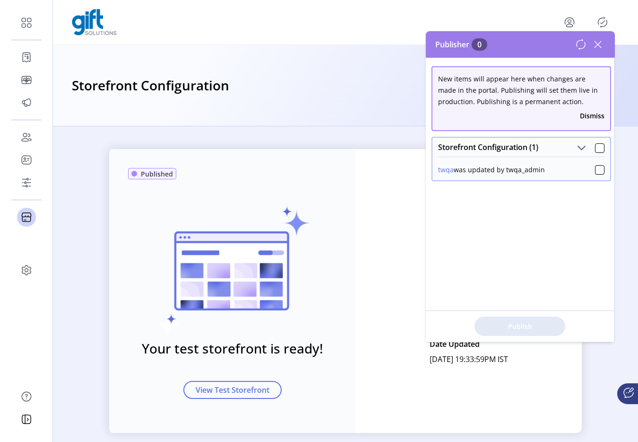
click at [452, 171] on button "twqa" at bounding box center [446, 170] width 16 height 10
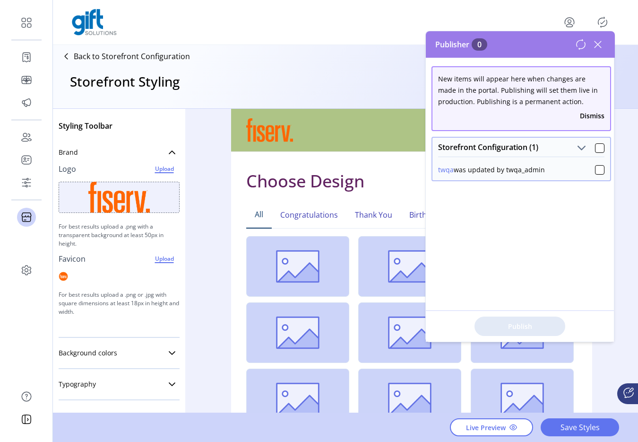
click at [603, 44] on icon at bounding box center [598, 44] width 15 height 15
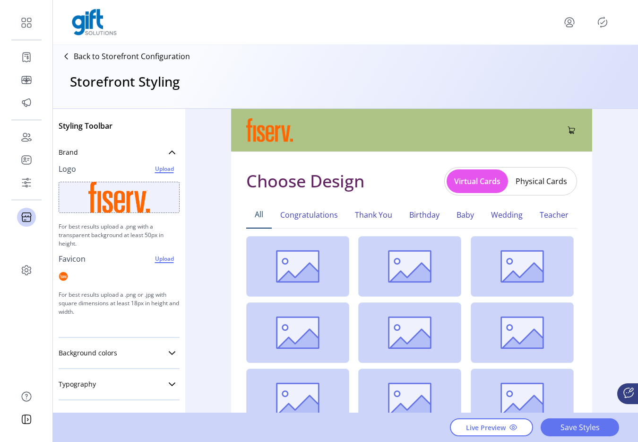
click at [135, 57] on p "Back to Storefront Configuration" at bounding box center [132, 56] width 116 height 11
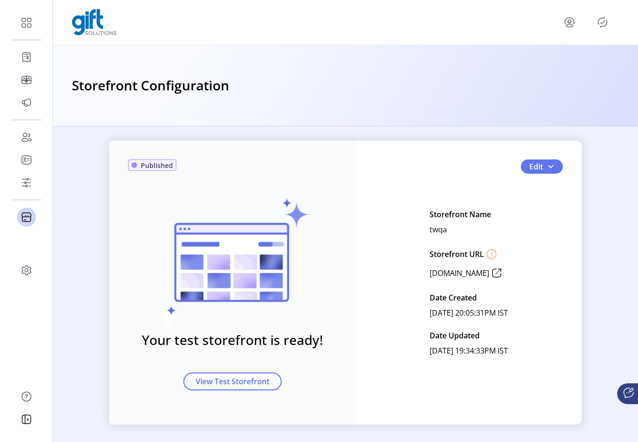
scroll to position [14, 0]
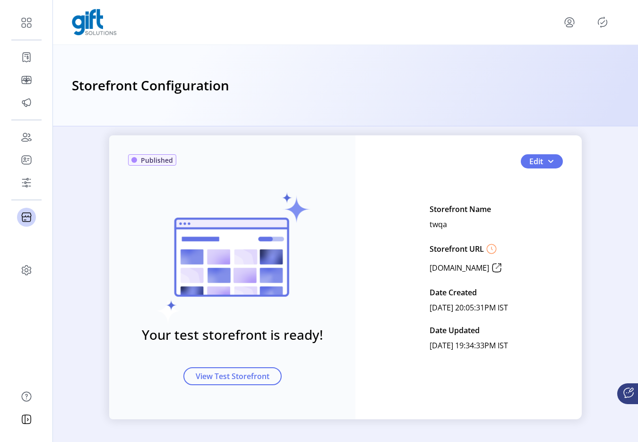
click at [602, 20] on icon "Publisher Panel" at bounding box center [602, 22] width 15 height 15
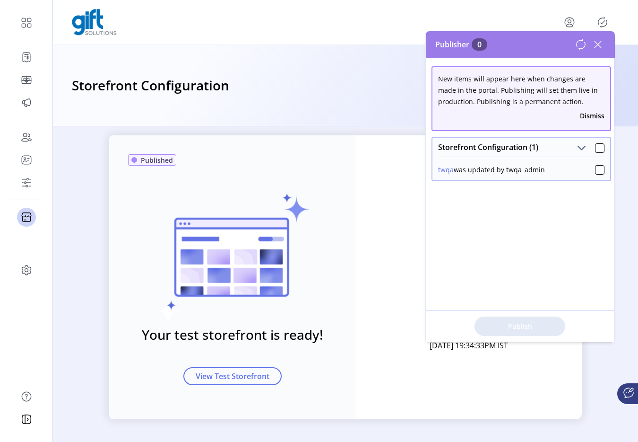
click at [583, 47] on icon at bounding box center [580, 44] width 11 height 11
click at [580, 114] on button "Dismiss" at bounding box center [592, 116] width 25 height 10
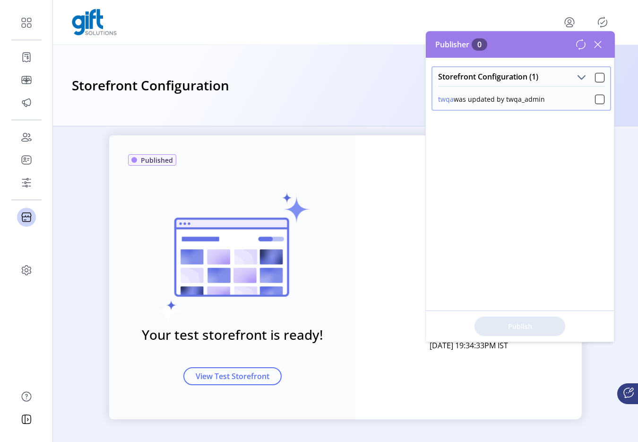
click at [582, 47] on icon at bounding box center [580, 44] width 11 height 11
click at [581, 44] on icon at bounding box center [580, 44] width 11 height 11
click at [583, 46] on icon at bounding box center [580, 44] width 11 height 11
click at [579, 42] on icon at bounding box center [580, 44] width 11 height 11
click at [580, 49] on icon at bounding box center [581, 44] width 9 height 10
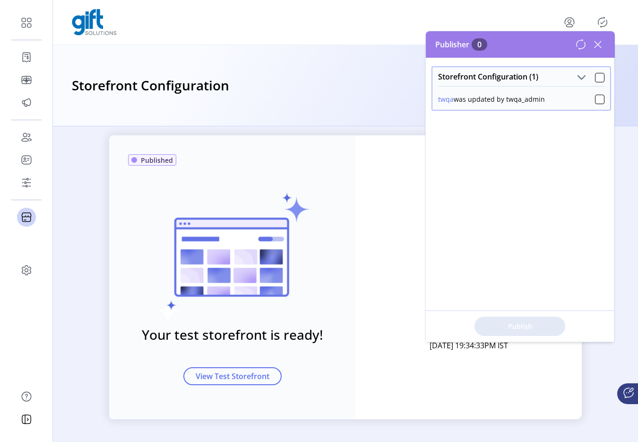
click at [582, 49] on icon at bounding box center [580, 44] width 11 height 11
click at [581, 49] on icon at bounding box center [580, 44] width 11 height 11
click at [580, 45] on icon at bounding box center [580, 44] width 11 height 11
click at [575, 42] on icon at bounding box center [580, 44] width 11 height 11
click at [582, 47] on icon at bounding box center [580, 44] width 11 height 11
